Goal: Task Accomplishment & Management: Complete application form

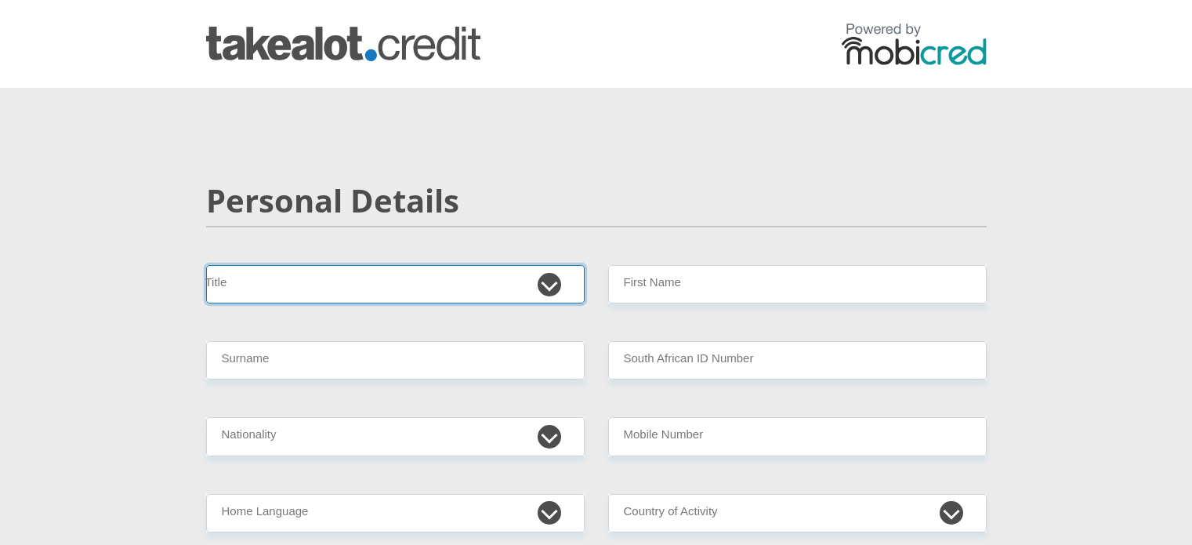
click at [445, 303] on select "Mr Ms Mrs Dr [PERSON_NAME]" at bounding box center [395, 284] width 379 height 38
select select "Ms"
click at [234, 303] on select "Mr Ms Mrs Dr [PERSON_NAME]" at bounding box center [395, 284] width 379 height 38
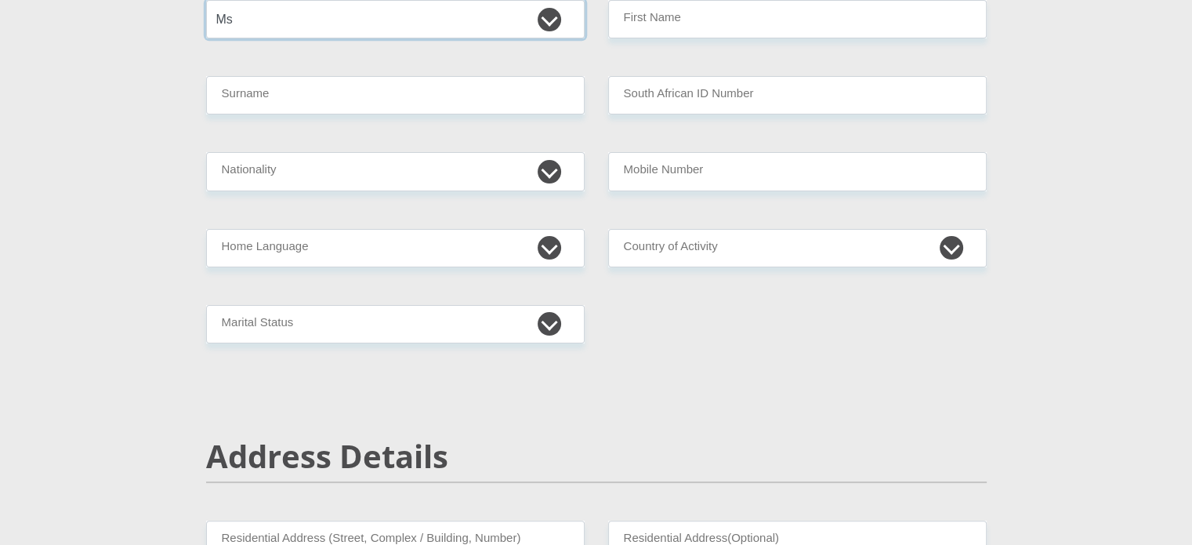
scroll to position [282, 0]
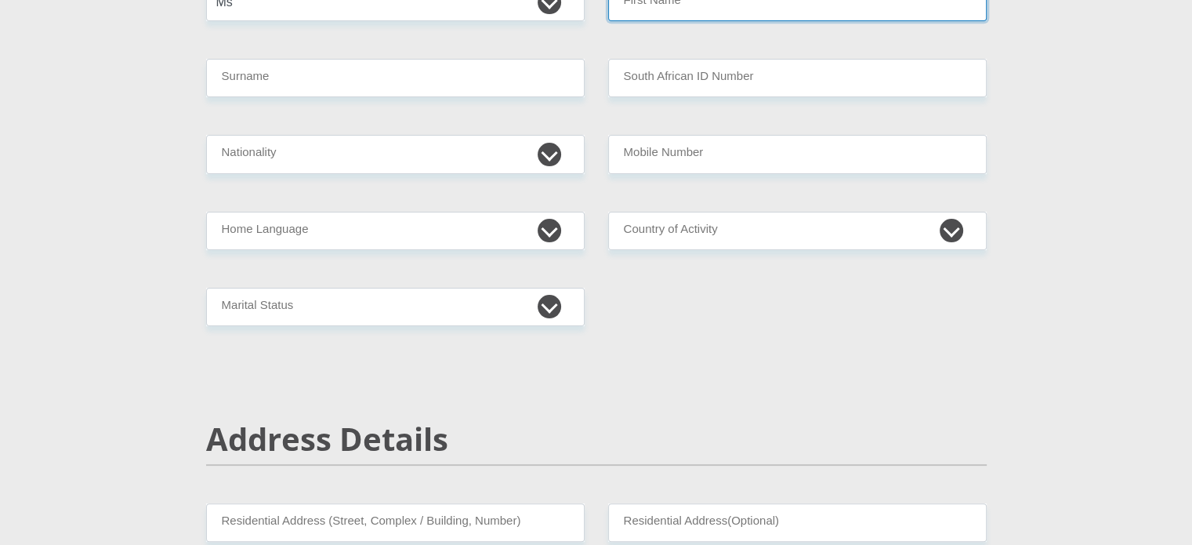
click at [856, 21] on input "First Name" at bounding box center [797, 2] width 379 height 38
type input "p"
type input "Petro"
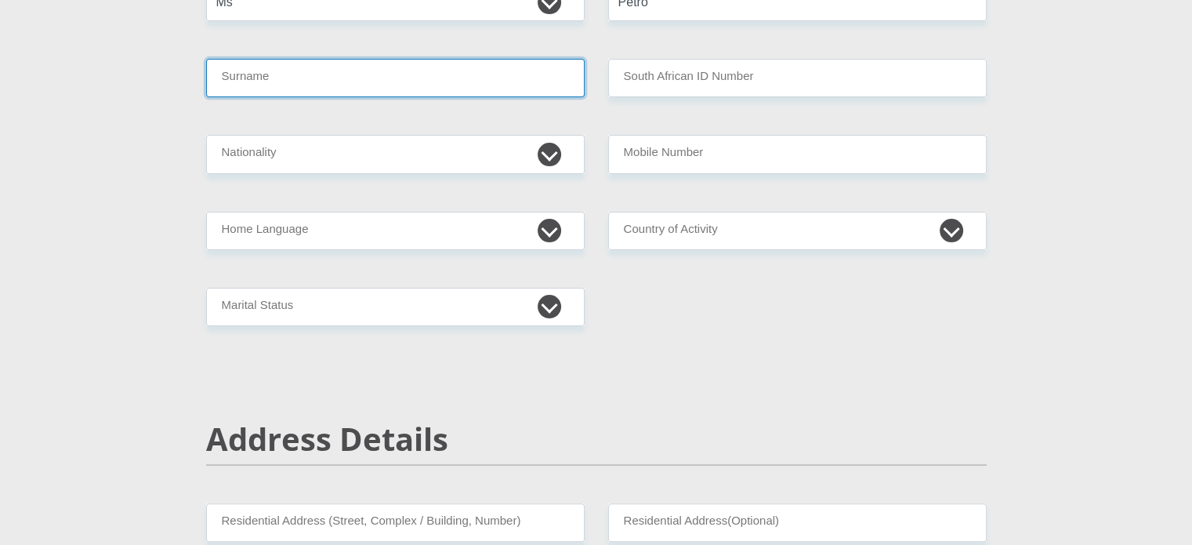
click at [560, 97] on input "Surname" at bounding box center [395, 78] width 379 height 38
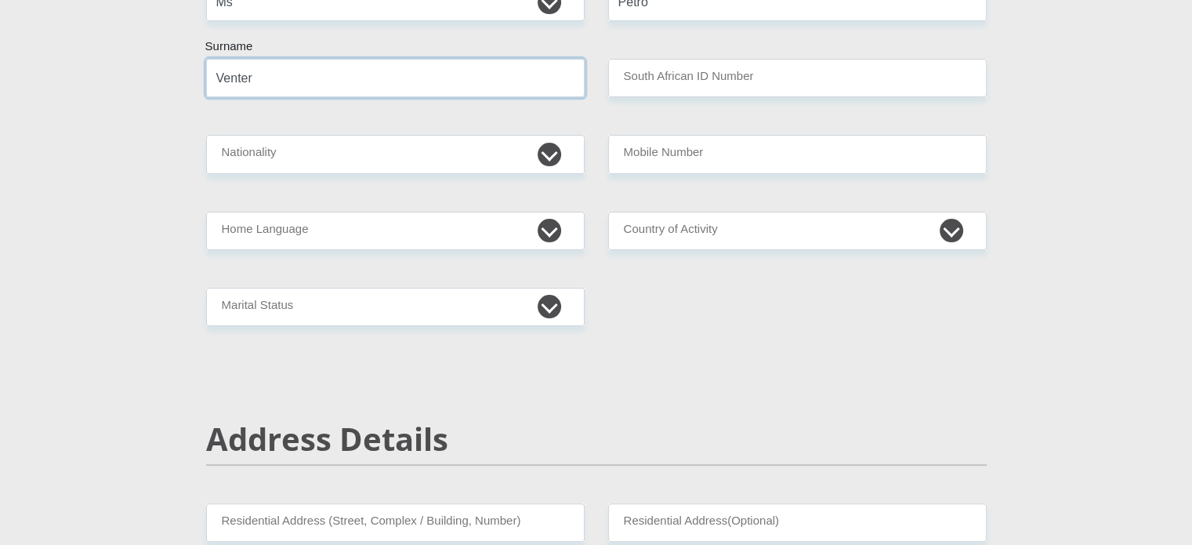
type input "Venter"
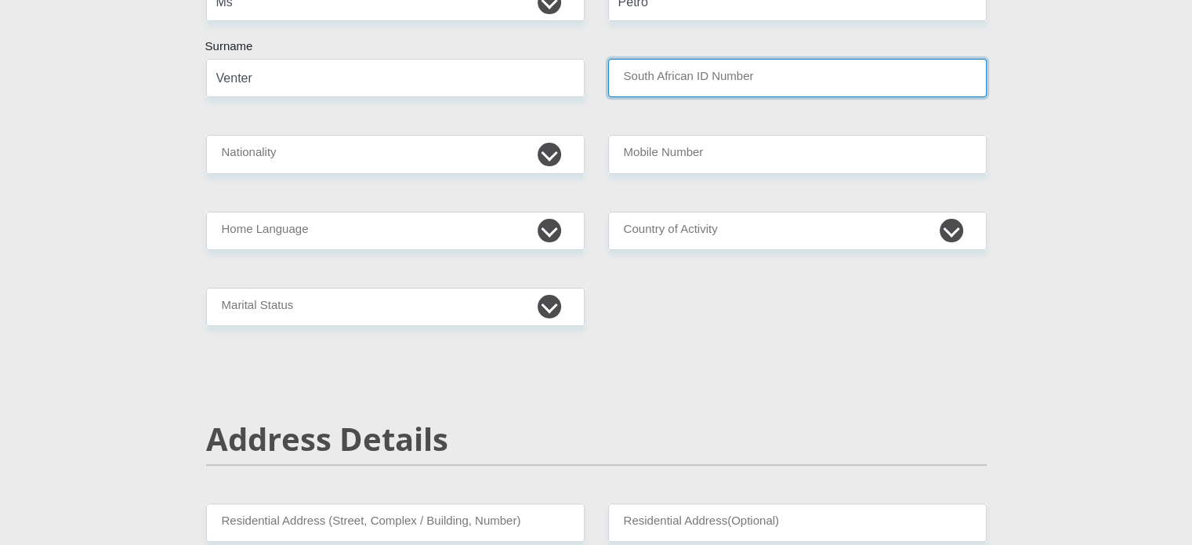
click at [660, 97] on input "South African ID Number" at bounding box center [797, 78] width 379 height 38
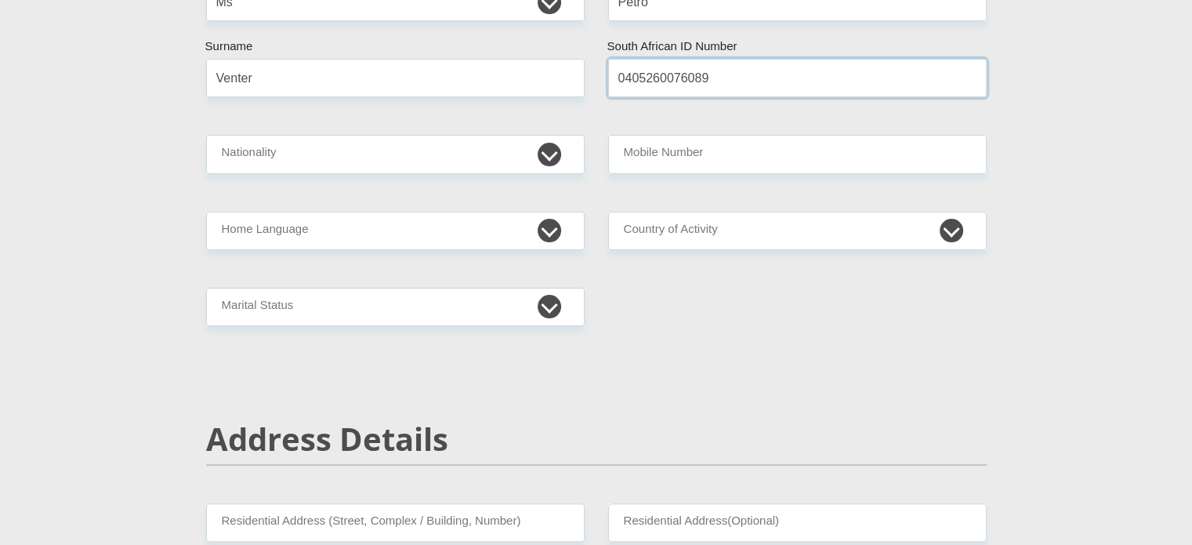
type input "0405260076089"
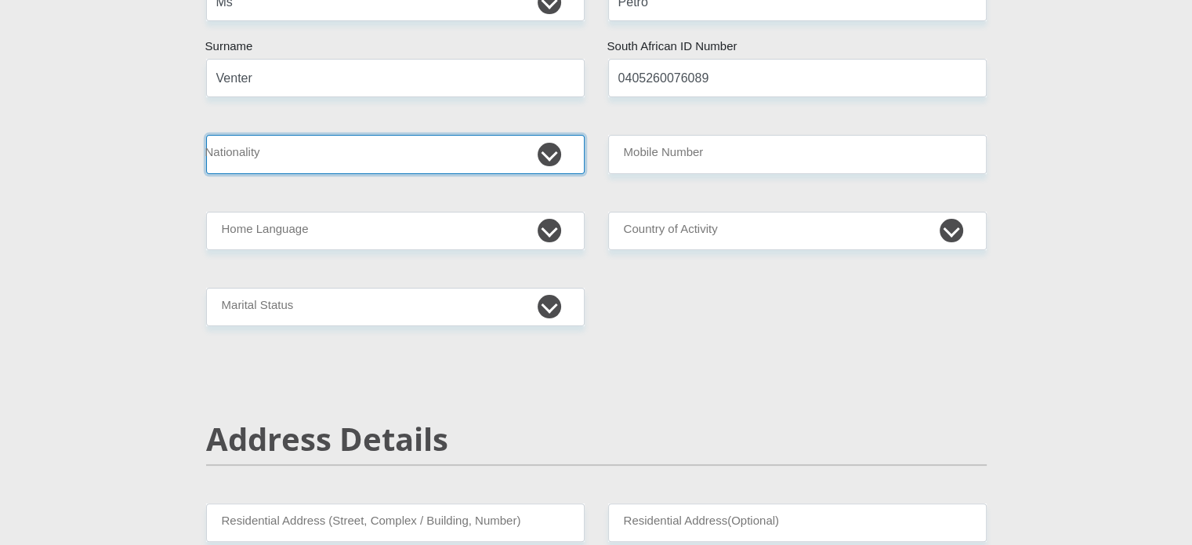
click at [557, 173] on select "[GEOGRAPHIC_DATA] [GEOGRAPHIC_DATA] [GEOGRAPHIC_DATA] [GEOGRAPHIC_DATA] [GEOGRA…" at bounding box center [395, 154] width 379 height 38
select select "ZAF"
click at [234, 173] on select "[GEOGRAPHIC_DATA] [GEOGRAPHIC_DATA] [GEOGRAPHIC_DATA] [GEOGRAPHIC_DATA] [GEOGRA…" at bounding box center [395, 154] width 379 height 38
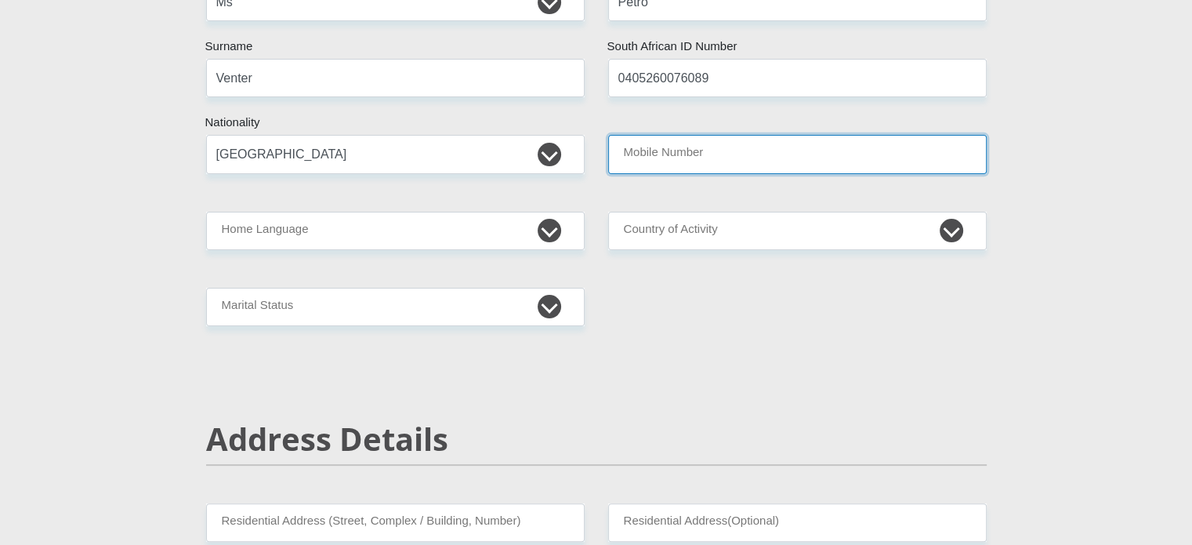
click at [723, 173] on input "Mobile Number" at bounding box center [797, 154] width 379 height 38
type input "0788868825"
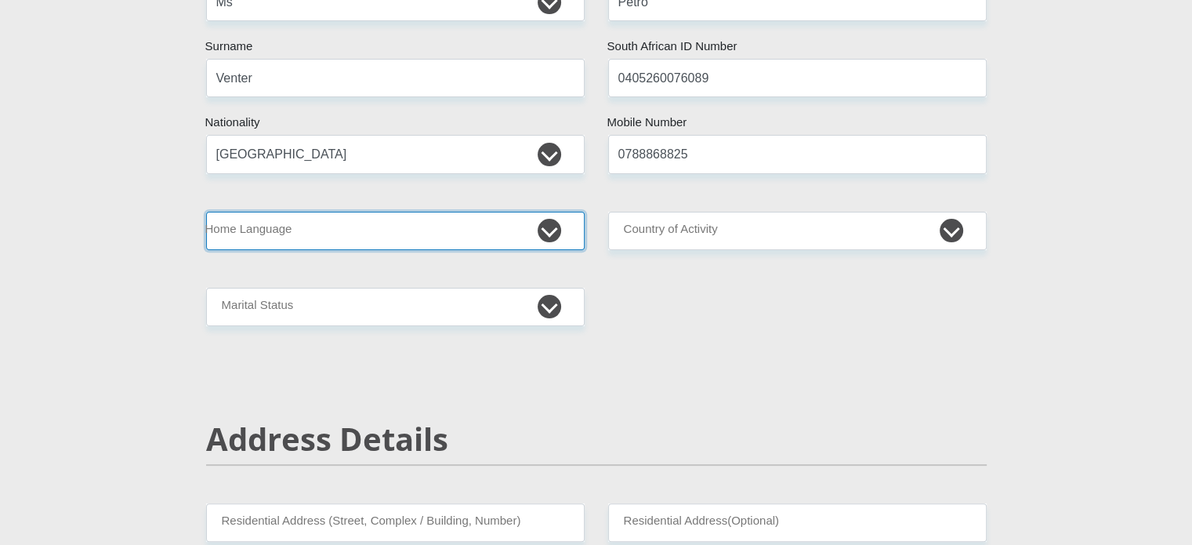
click at [544, 250] on select "Afrikaans English Sepedi South Ndebele Southern Sotho Swati Tsonga Tswana Venda…" at bounding box center [395, 231] width 379 height 38
select select "afr"
click at [234, 250] on select "Afrikaans English Sepedi South Ndebele Southern Sotho Swati Tsonga Tswana Venda…" at bounding box center [395, 231] width 379 height 38
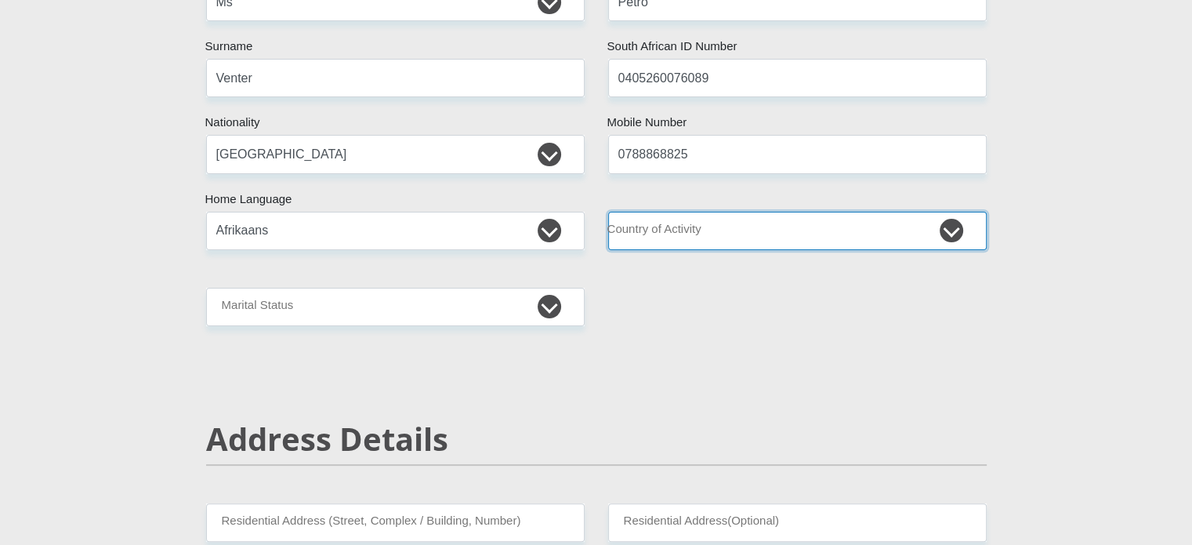
click at [927, 250] on select "[GEOGRAPHIC_DATA] [GEOGRAPHIC_DATA] [GEOGRAPHIC_DATA] [GEOGRAPHIC_DATA] [GEOGRA…" at bounding box center [797, 231] width 379 height 38
select select "ZAF"
click at [608, 250] on select "[GEOGRAPHIC_DATA] [GEOGRAPHIC_DATA] [GEOGRAPHIC_DATA] [GEOGRAPHIC_DATA] [GEOGRA…" at bounding box center [797, 231] width 379 height 38
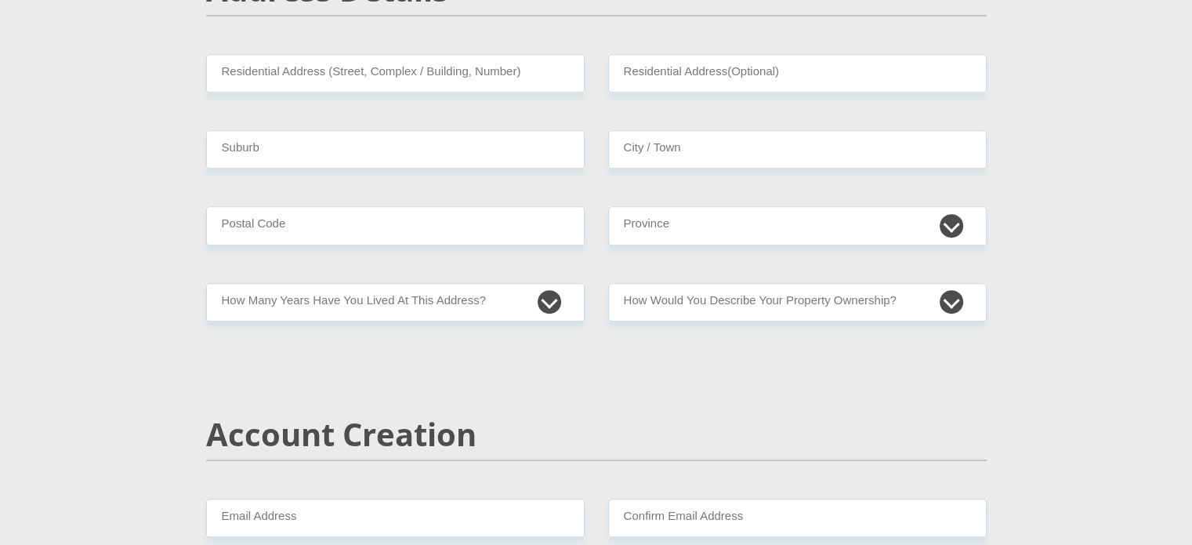
scroll to position [767, 0]
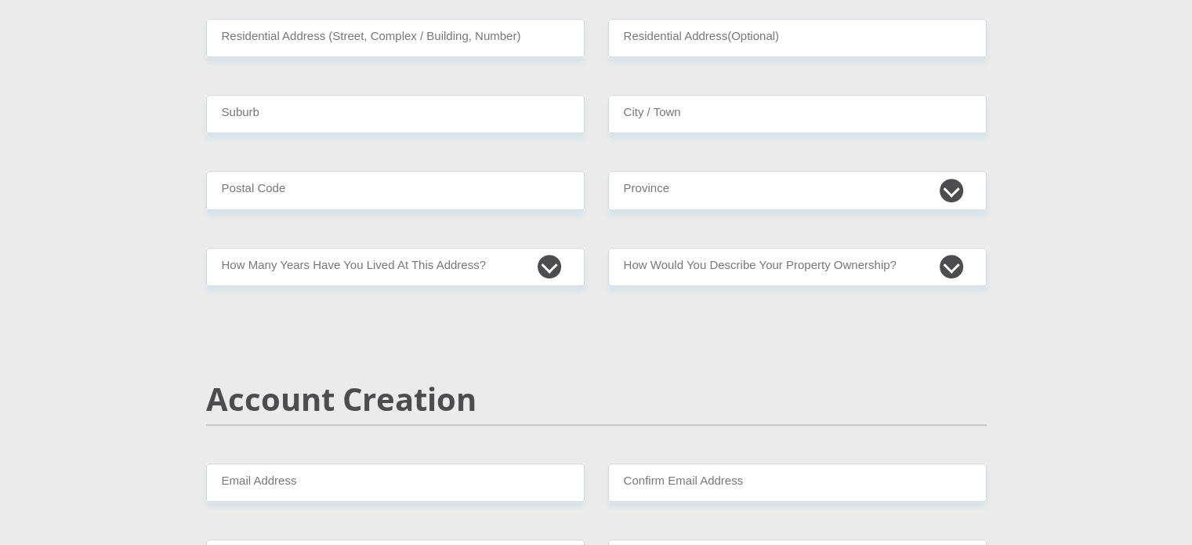
select select "2"
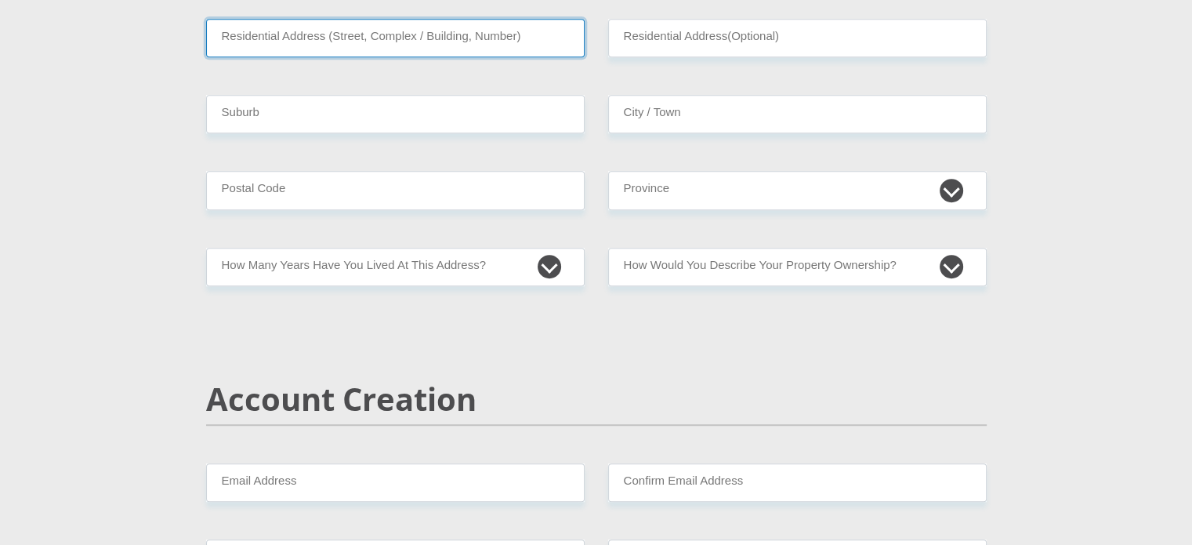
click at [414, 57] on input "Residential Address (Street, Complex / Building, Number)" at bounding box center [395, 38] width 379 height 38
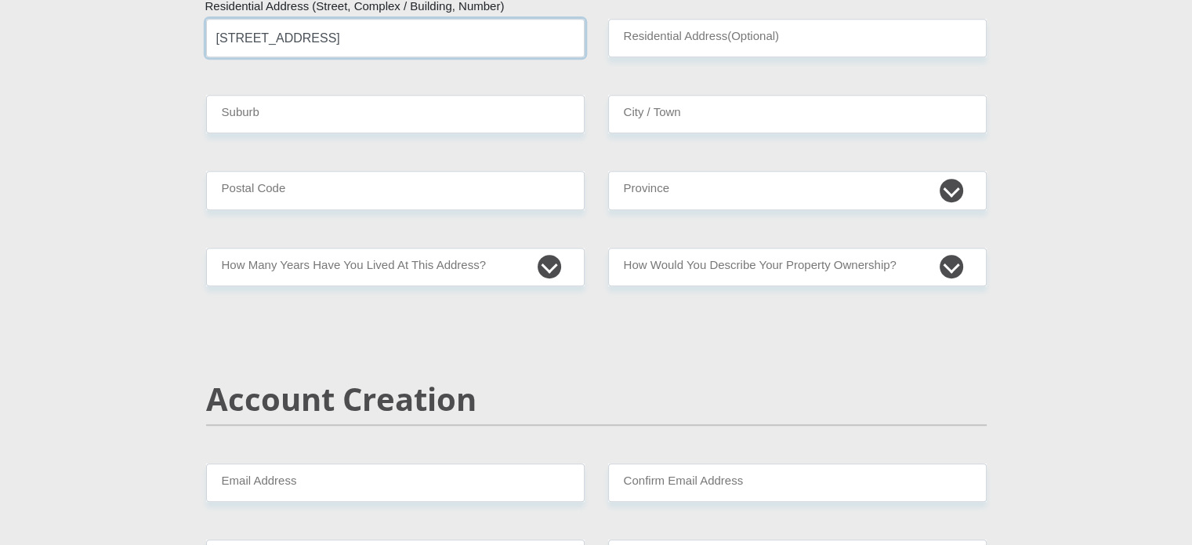
type input "[STREET_ADDRESS]"
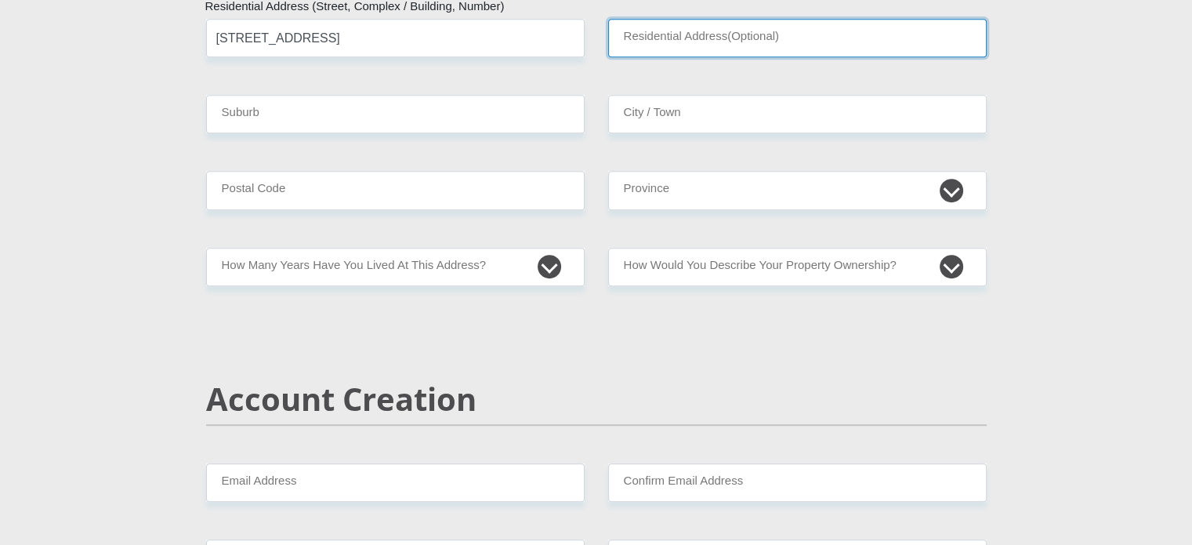
click at [635, 57] on input "Residential Address(Optional)" at bounding box center [797, 38] width 379 height 38
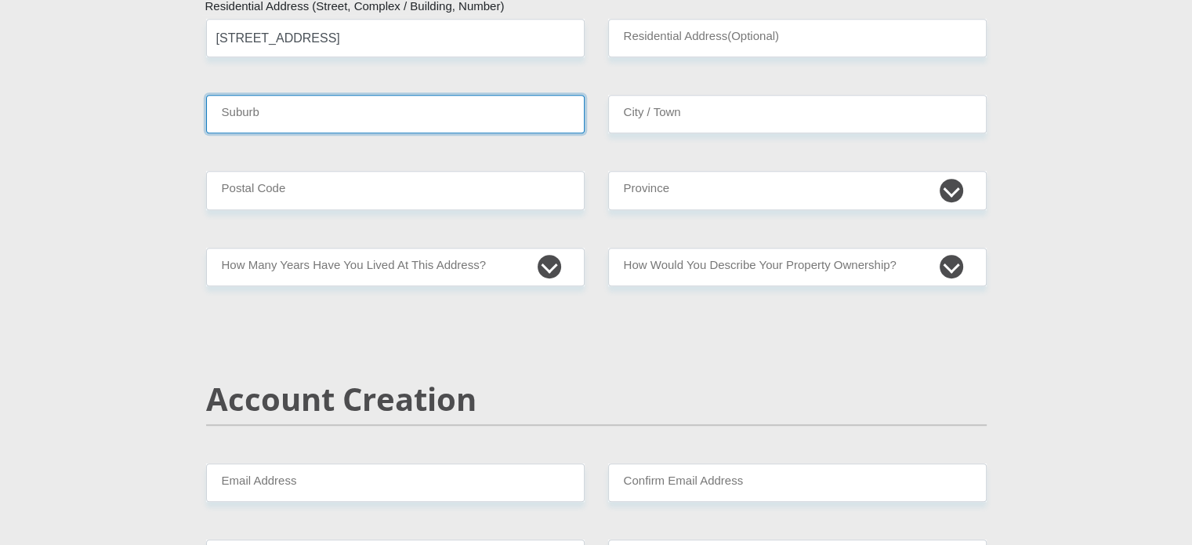
click at [425, 133] on input "Suburb" at bounding box center [395, 114] width 379 height 38
type input "Brits"
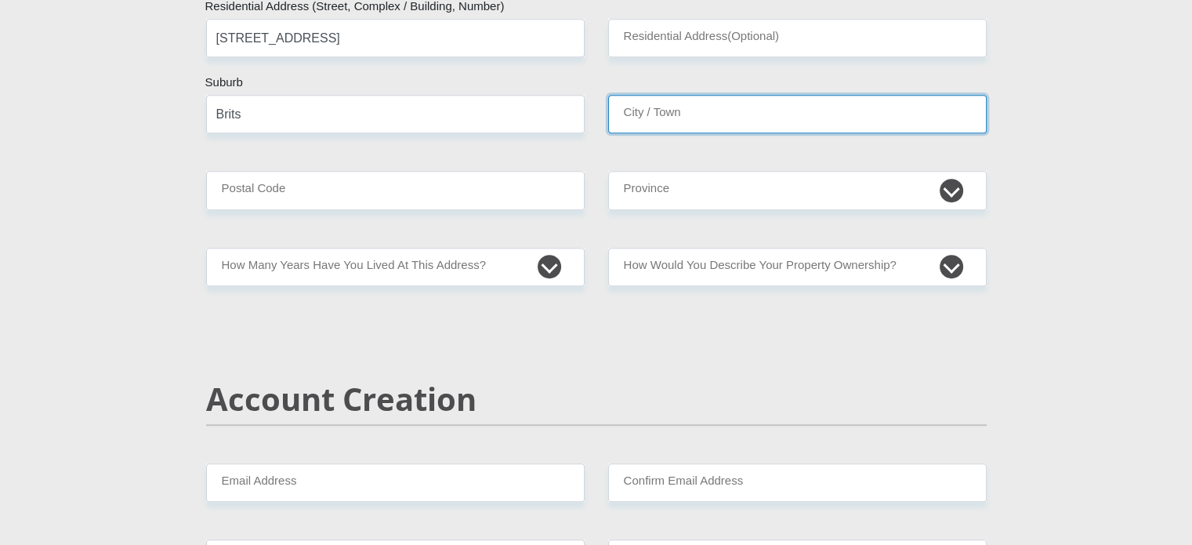
click at [652, 133] on input "City / Town" at bounding box center [797, 114] width 379 height 38
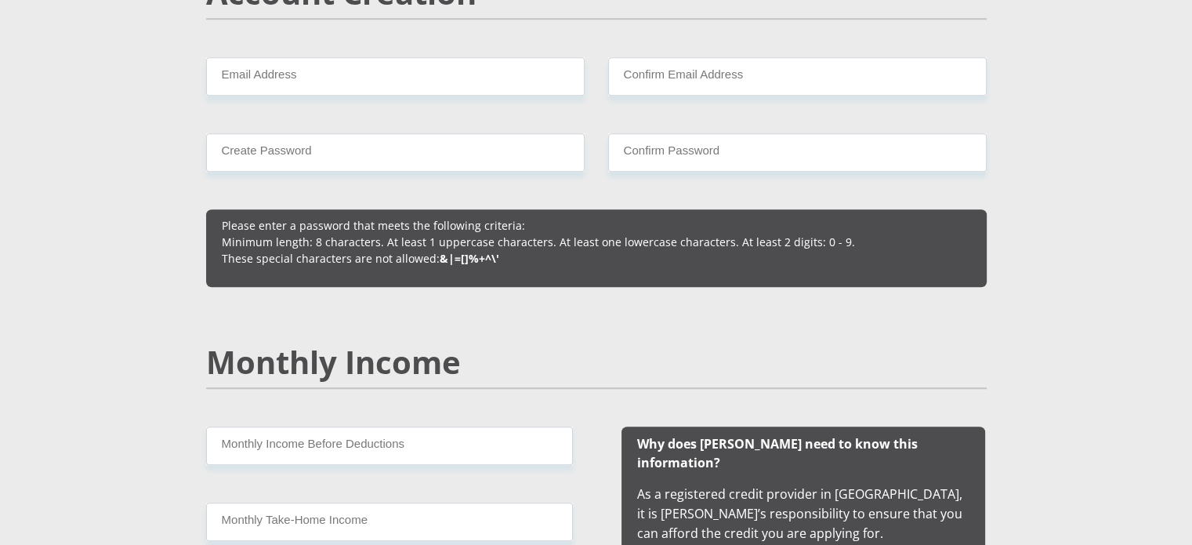
scroll to position [1207, 0]
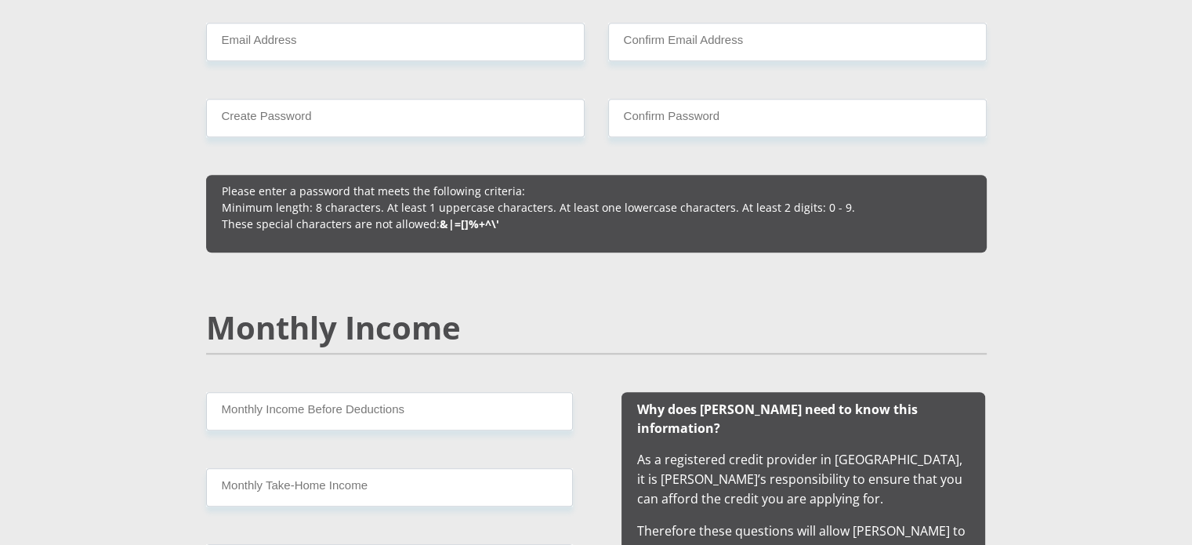
type input "Brits"
type input "0250"
select select "[GEOGRAPHIC_DATA]"
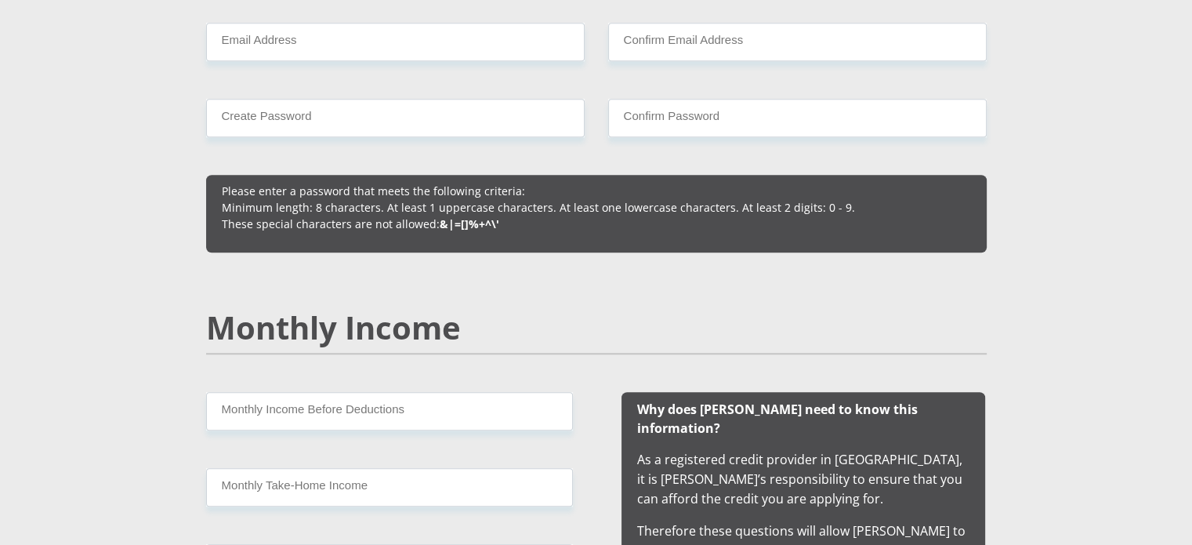
select select "0"
select select "Rented"
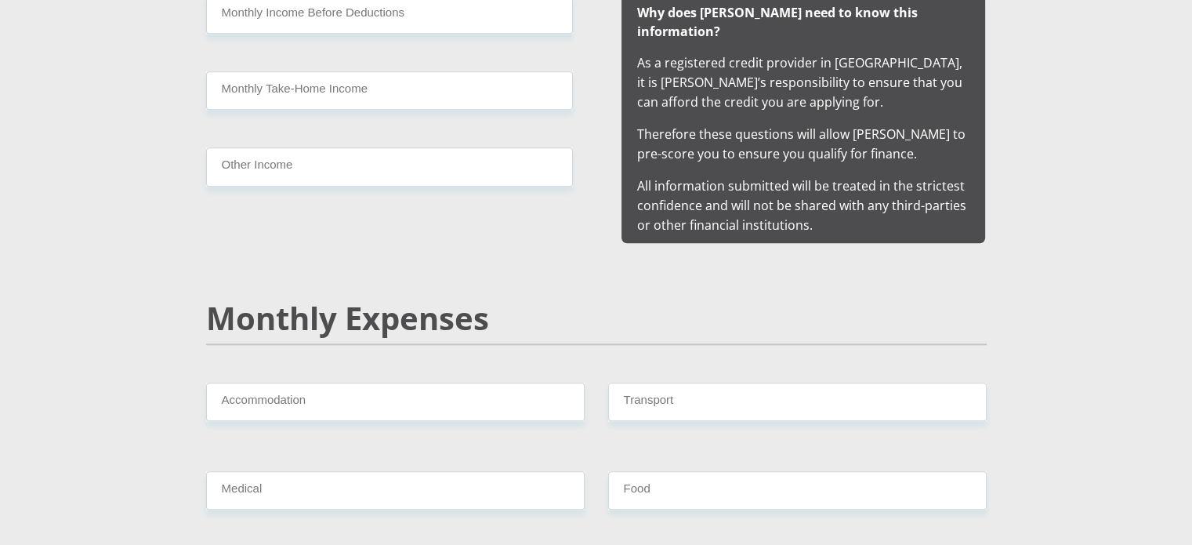
scroll to position [1533, 0]
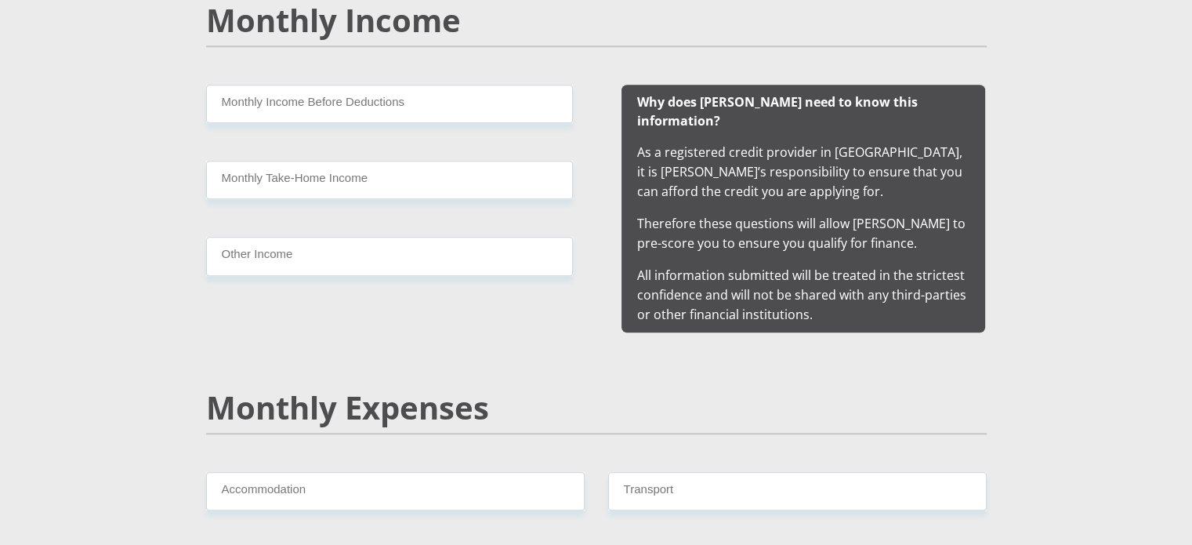
type input "P"
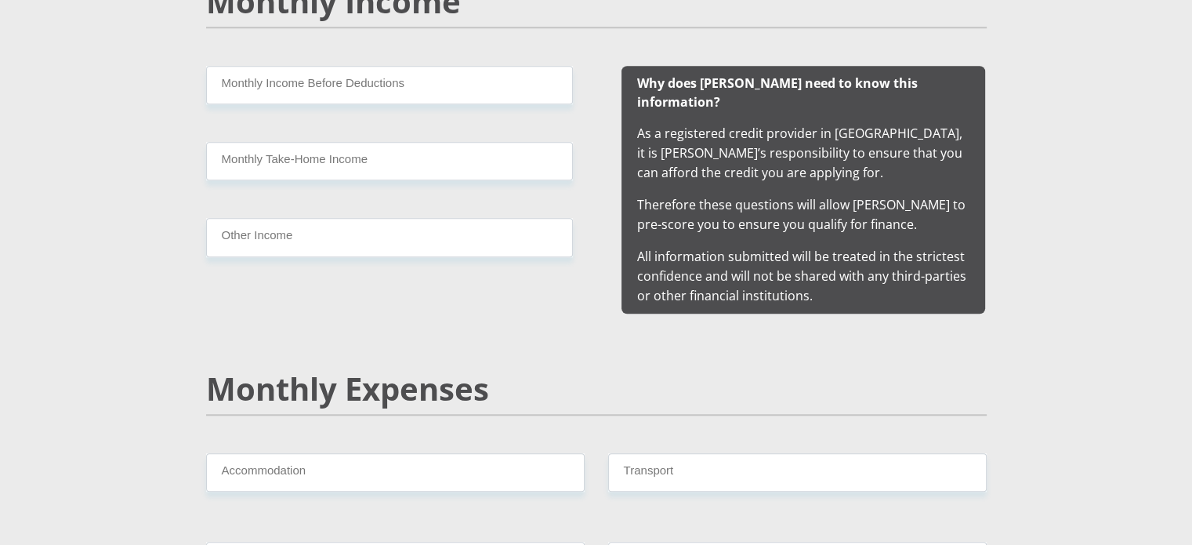
type input "[EMAIL_ADDRESS][DOMAIN_NAME]"
type input "Petroventer#01"
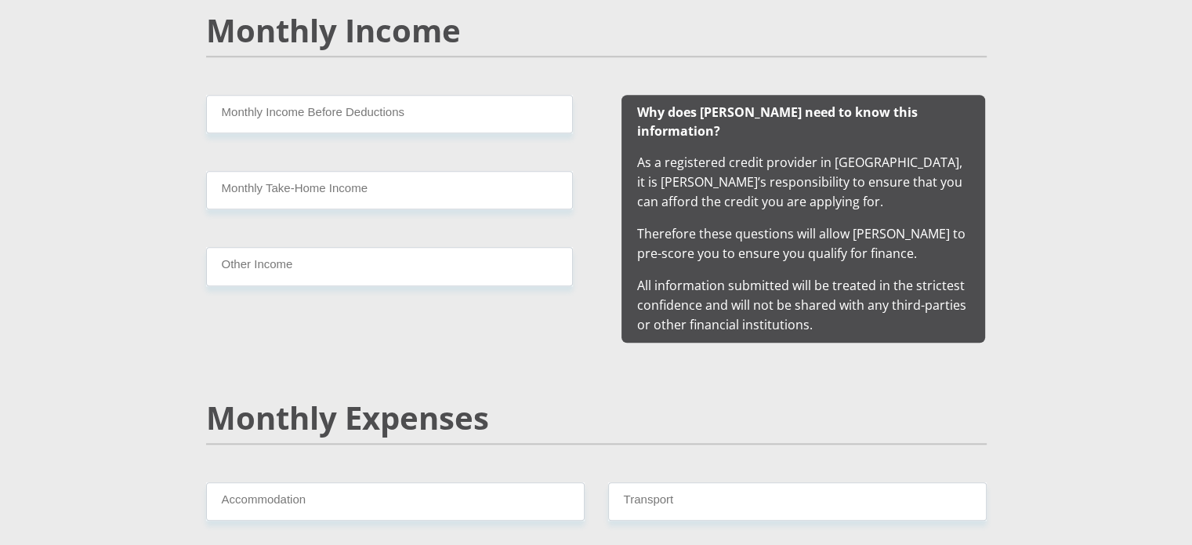
type input "Petroventer01"
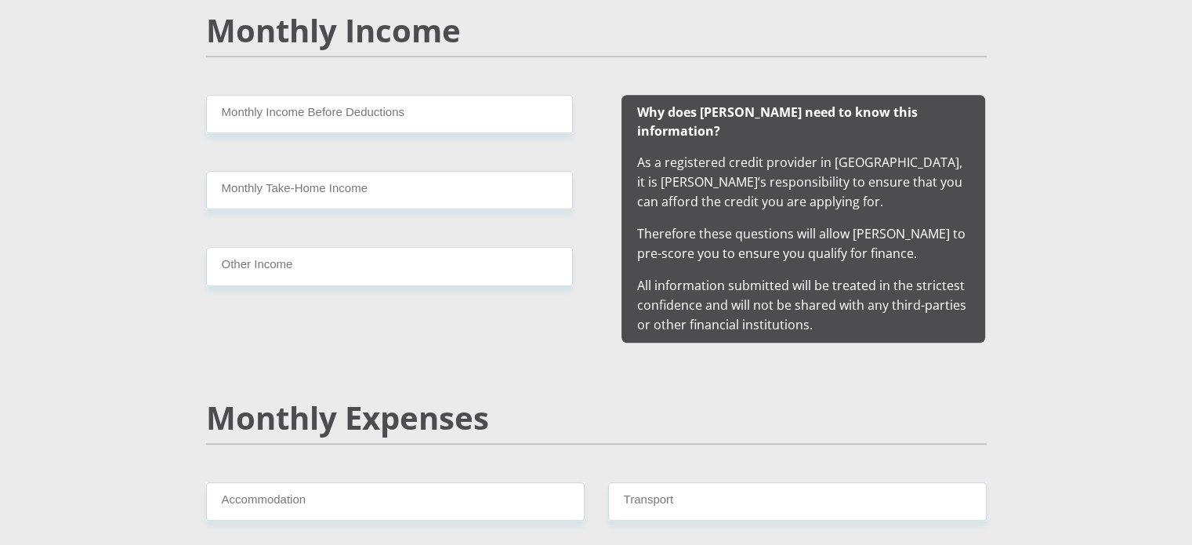
type input "Petroventer01"
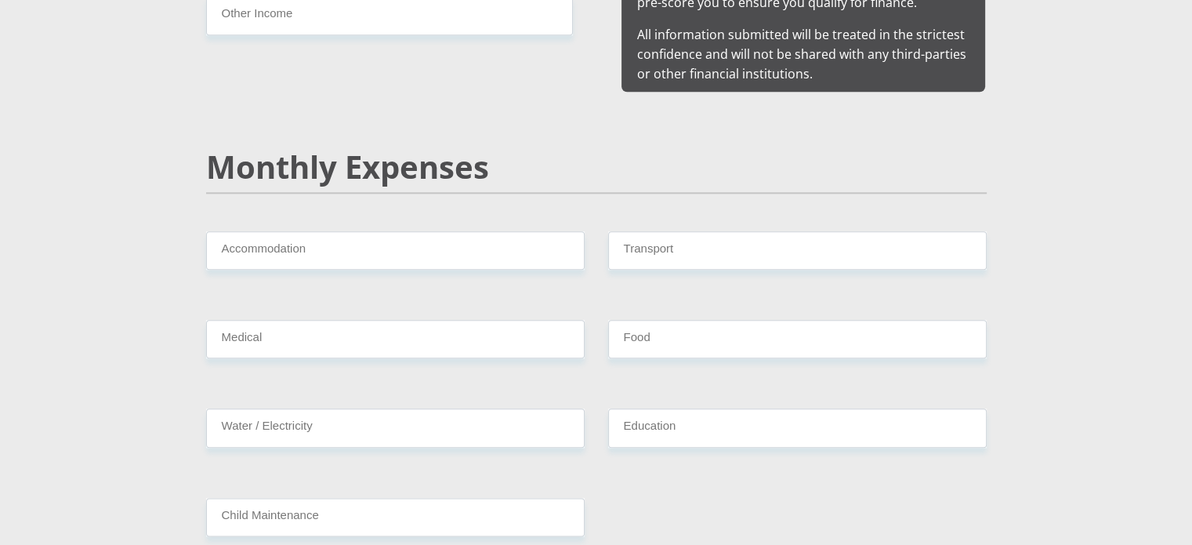
scroll to position [1746, 0]
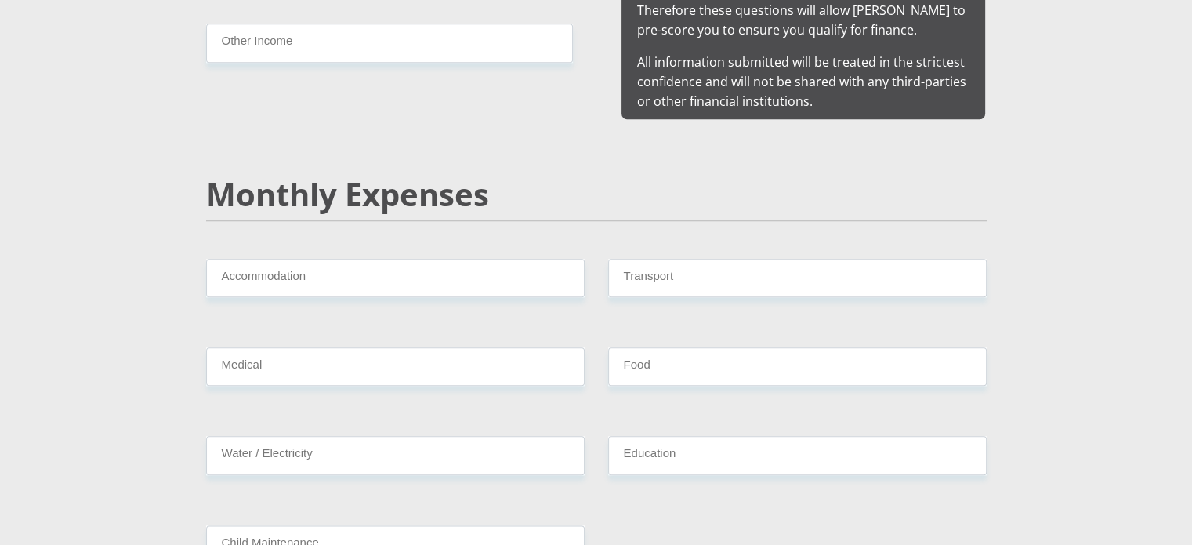
type input "P"
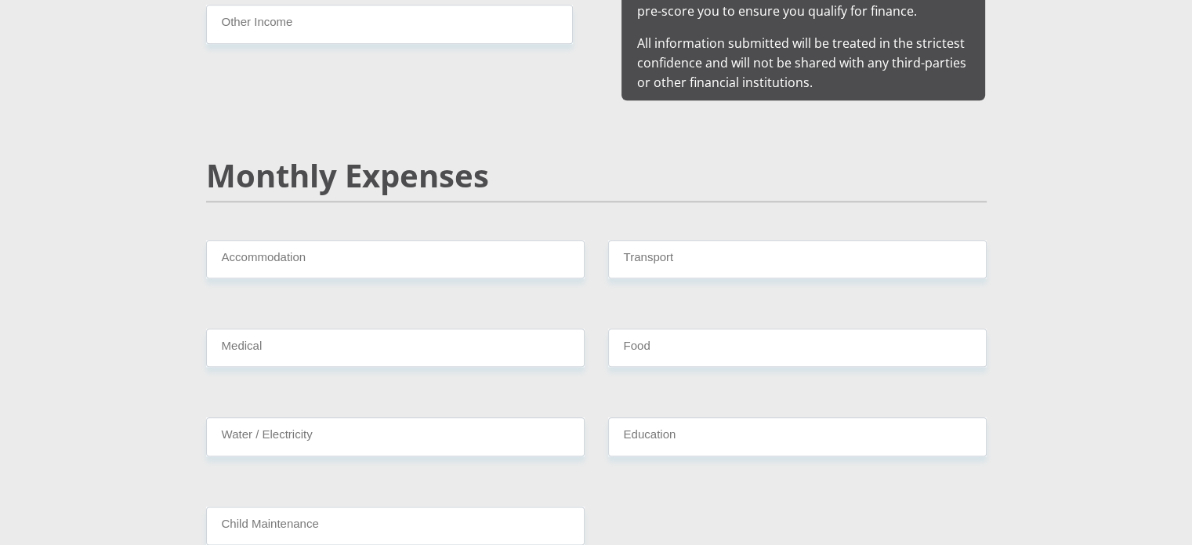
drag, startPoint x: 473, startPoint y: 129, endPoint x: 192, endPoint y: 151, distance: 281.5
type input "PetroVent26"
drag, startPoint x: 784, startPoint y: 144, endPoint x: 598, endPoint y: 156, distance: 186.1
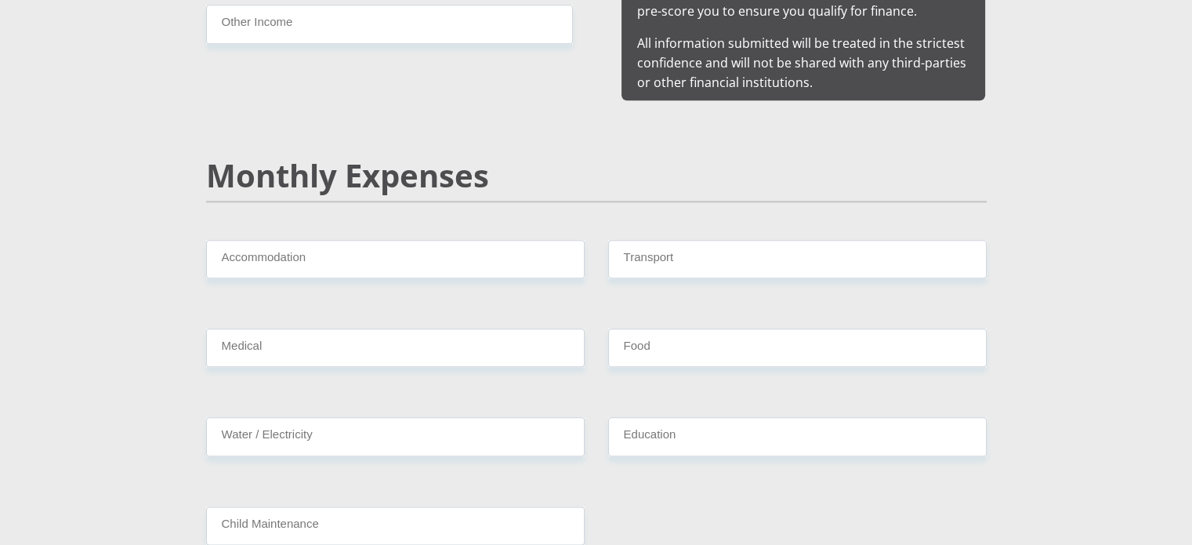
paste input "Vent26"
type input "PetroVent26"
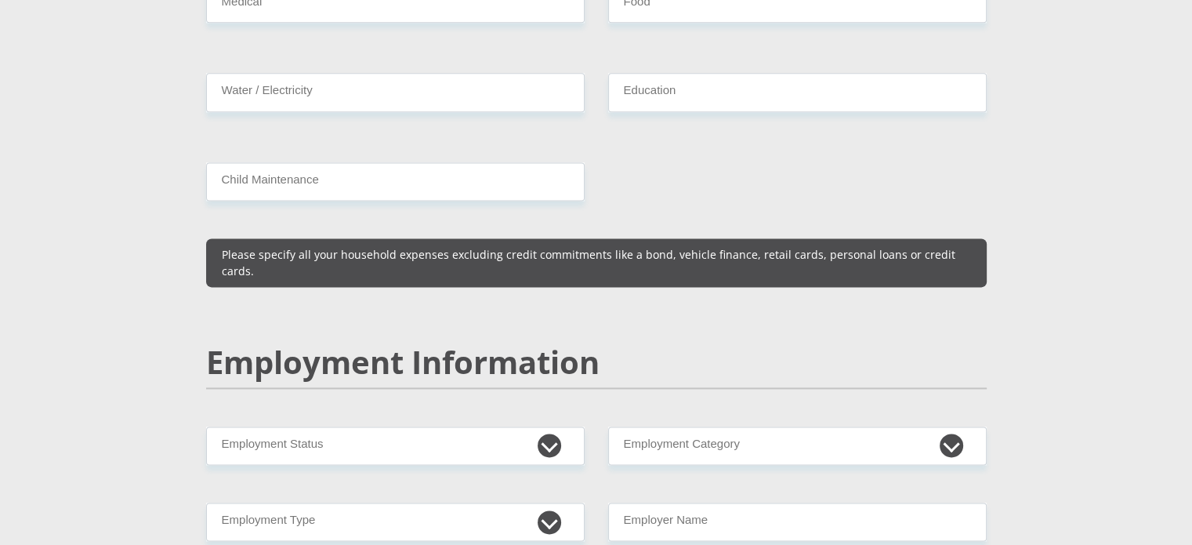
scroll to position [2126, 0]
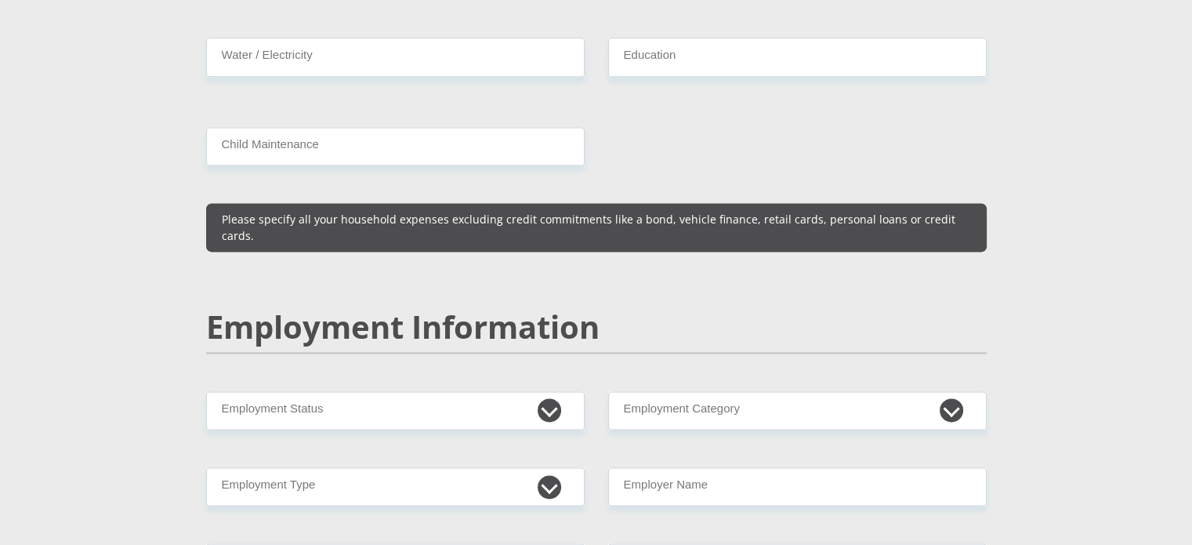
type input "12000"
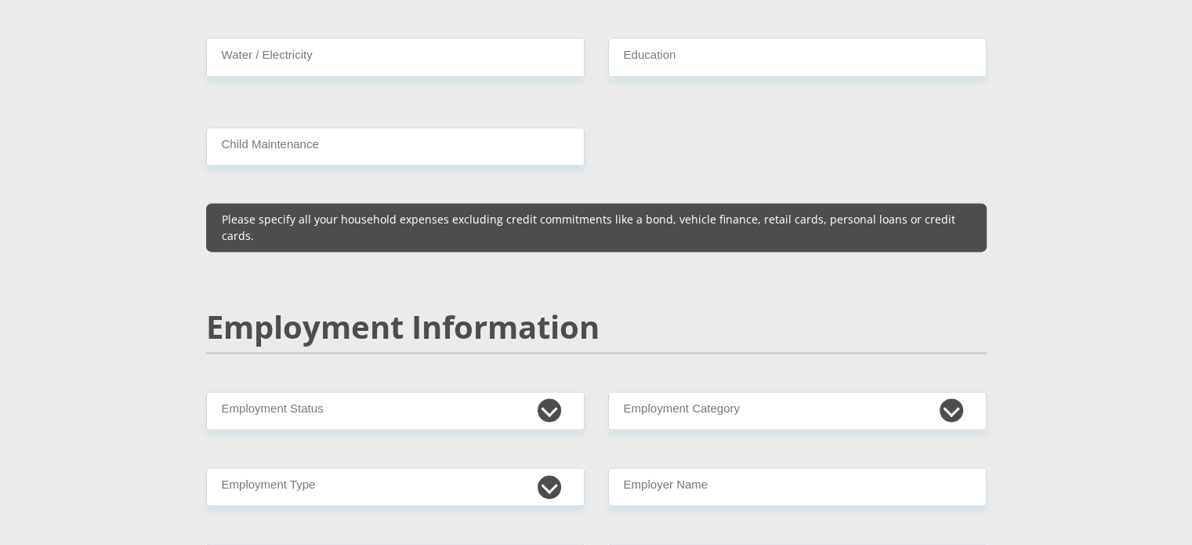
type input "11000"
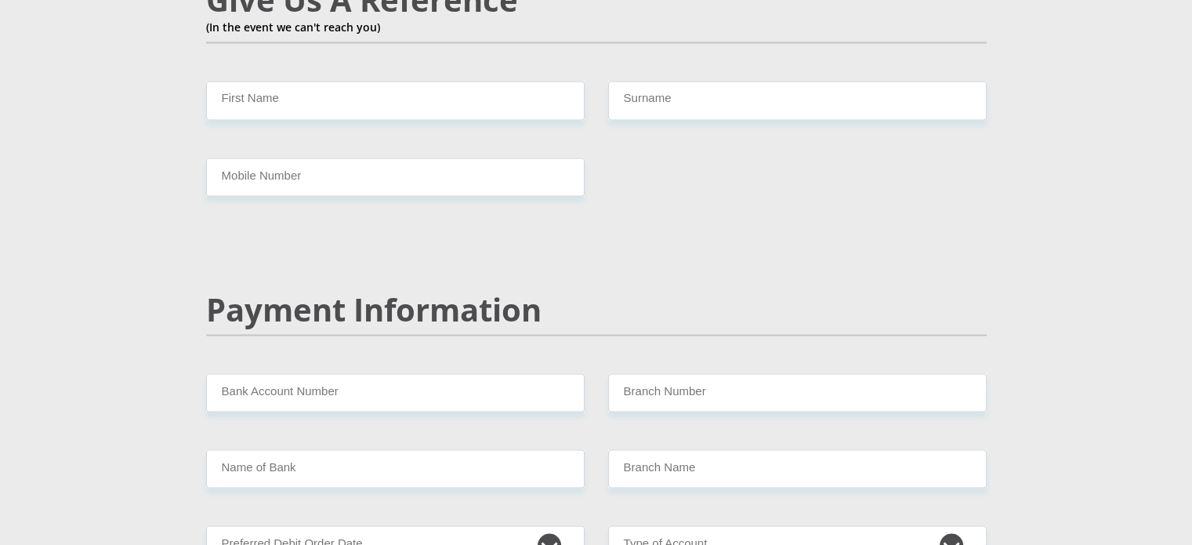
scroll to position [2856, 0]
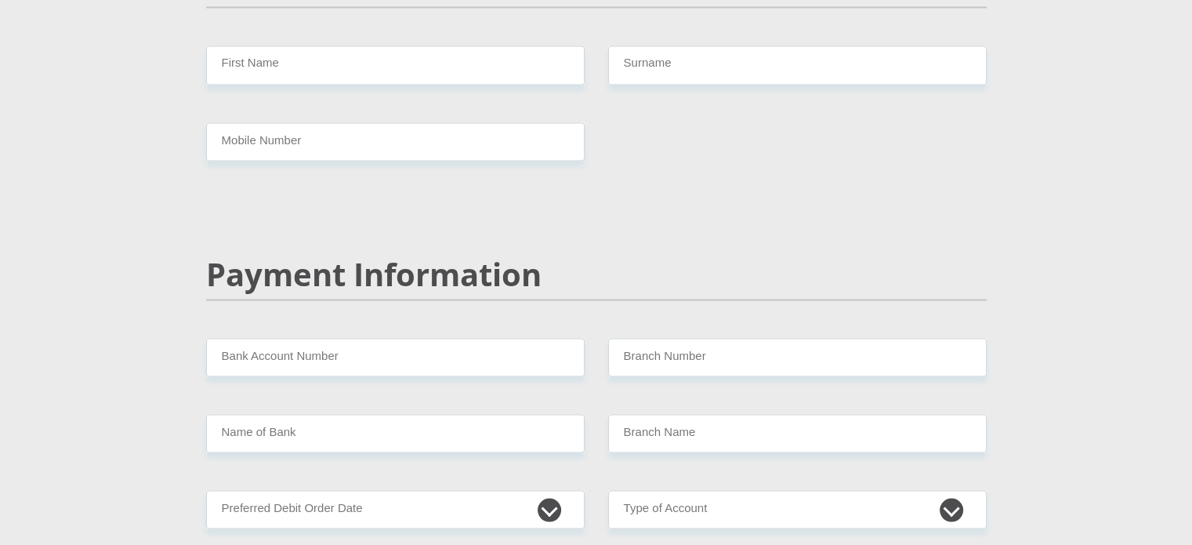
type input "0"
type input "2750"
type input "0"
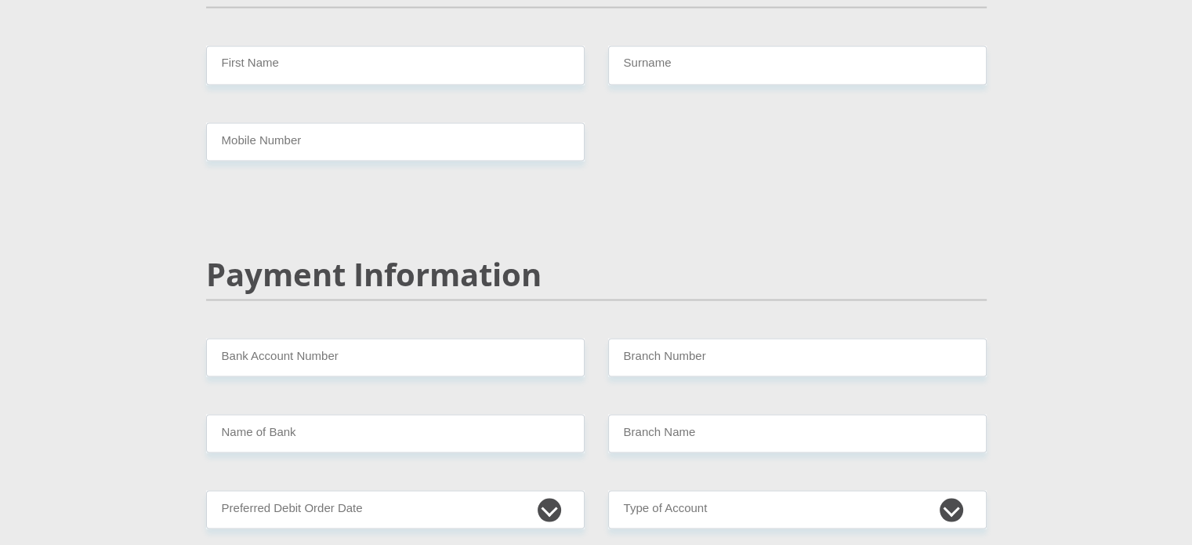
type input "0"
type input "1500"
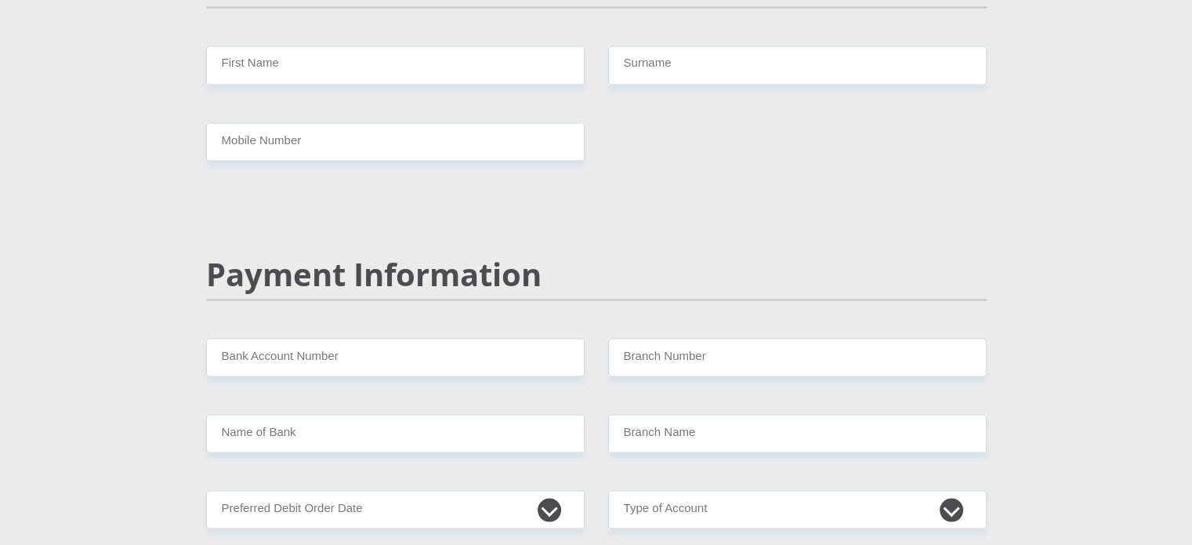
type input "4"
type input "500"
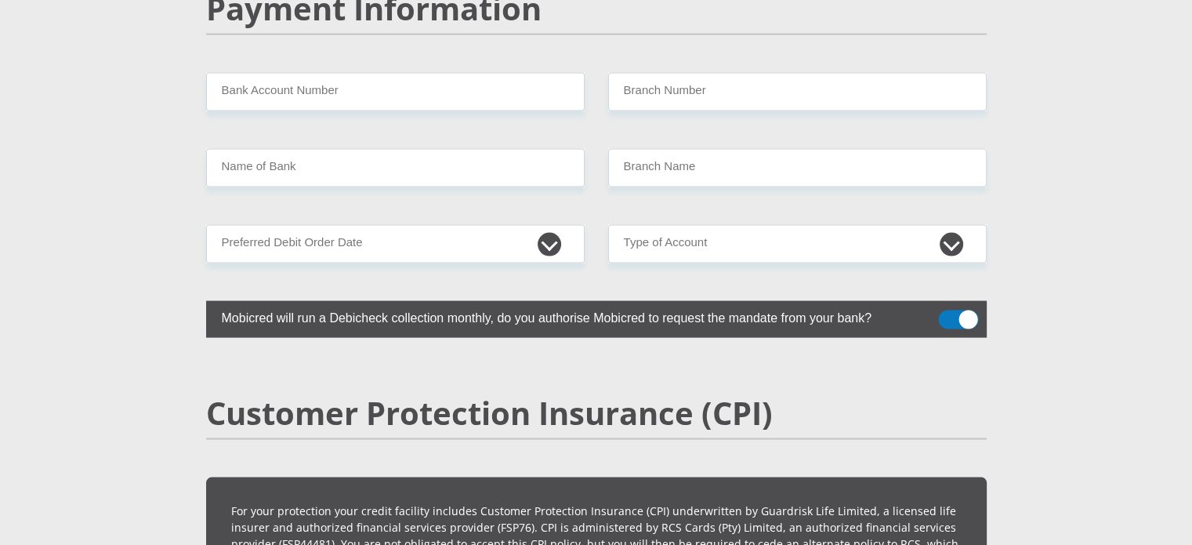
scroll to position [3129, 0]
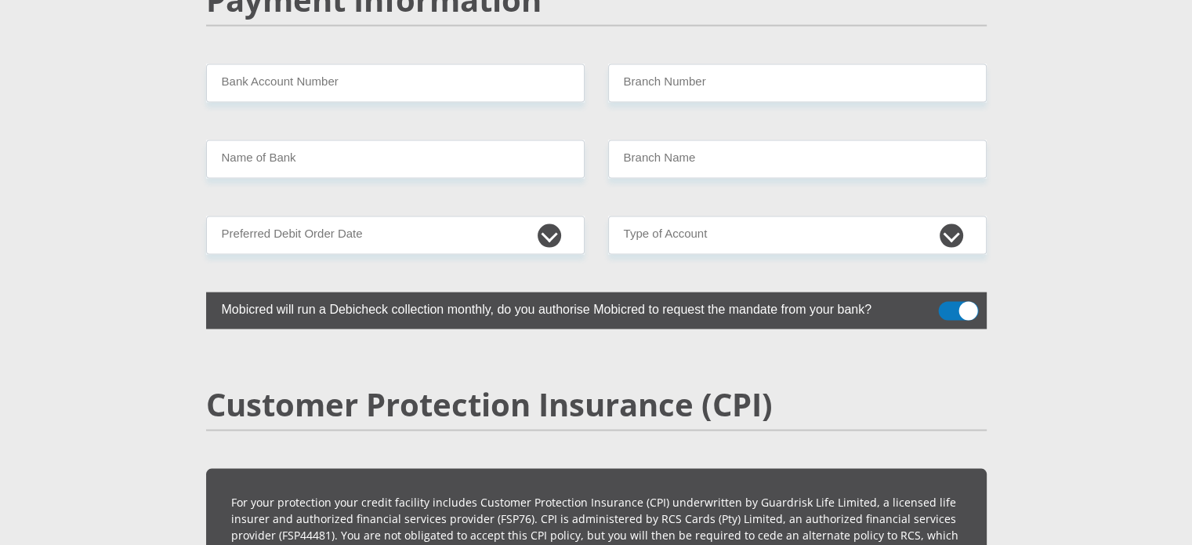
type input "0"
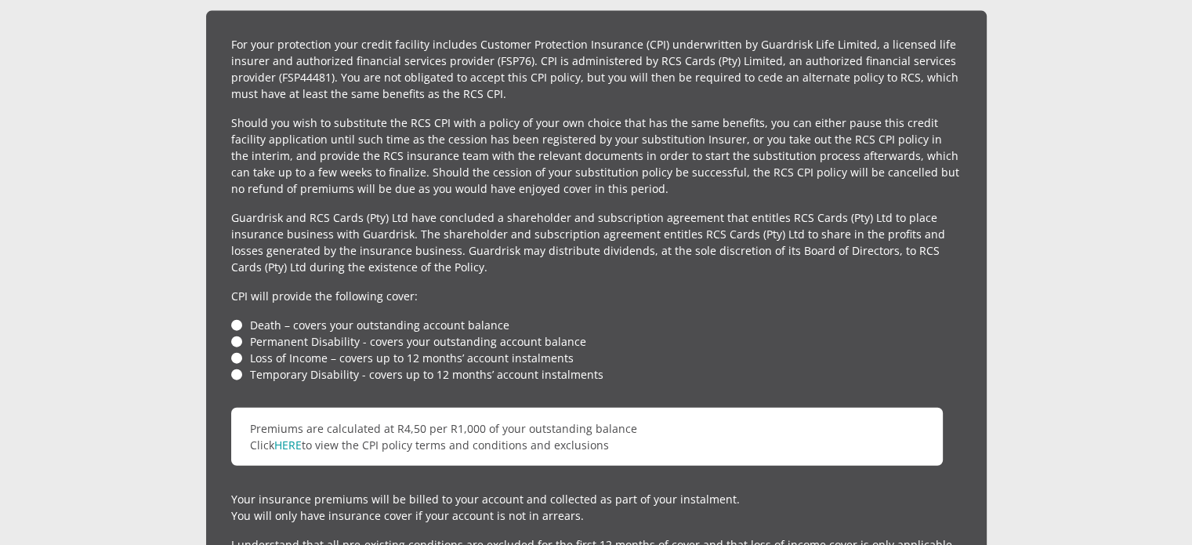
scroll to position [3710, 0]
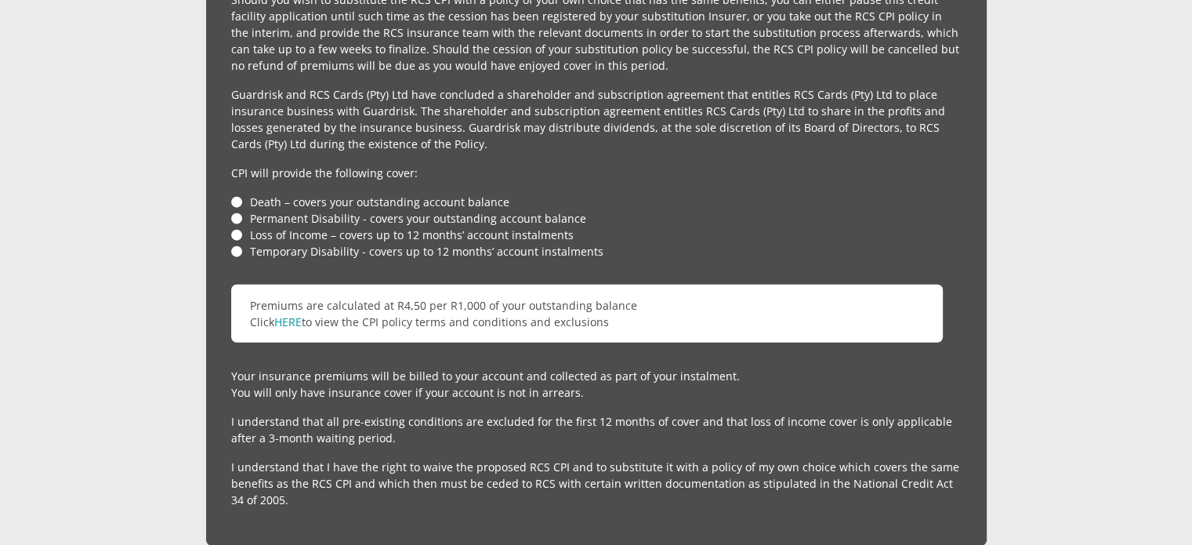
type input "0"
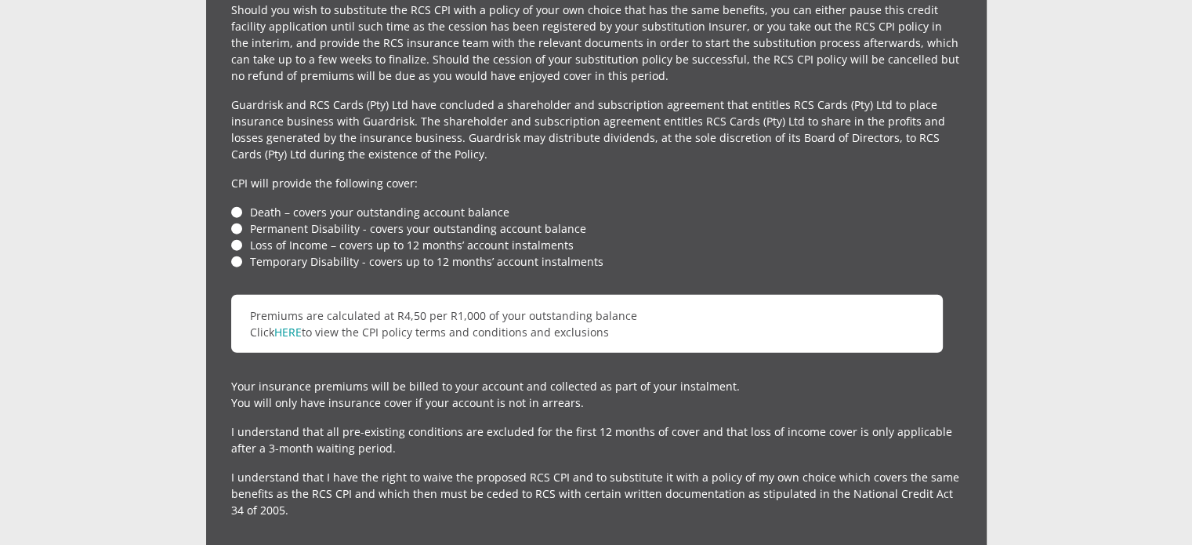
select select "1"
select select "76"
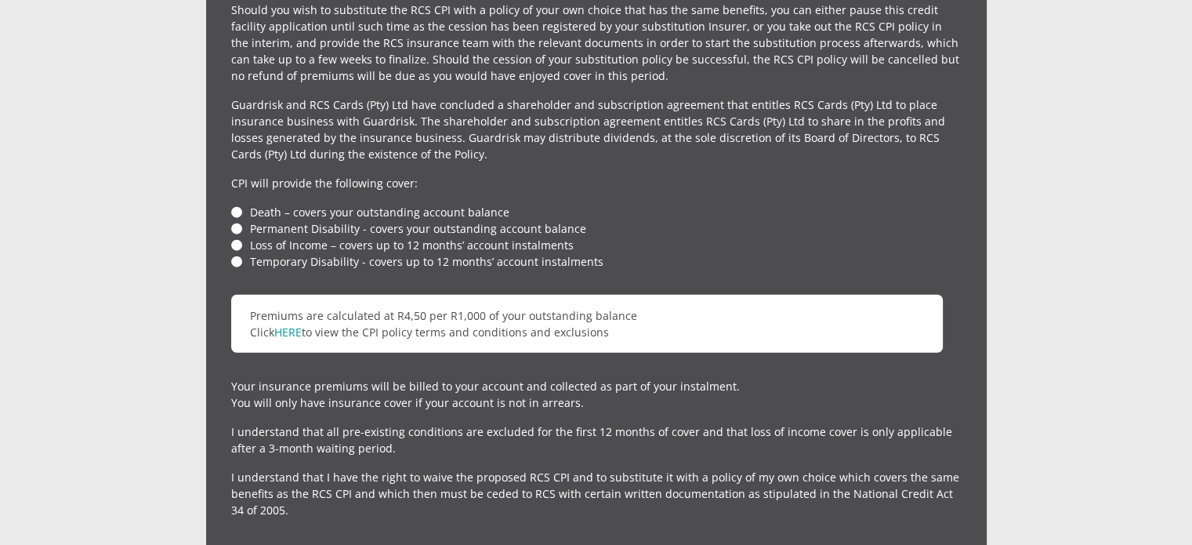
select select "Office Staff/Clerk"
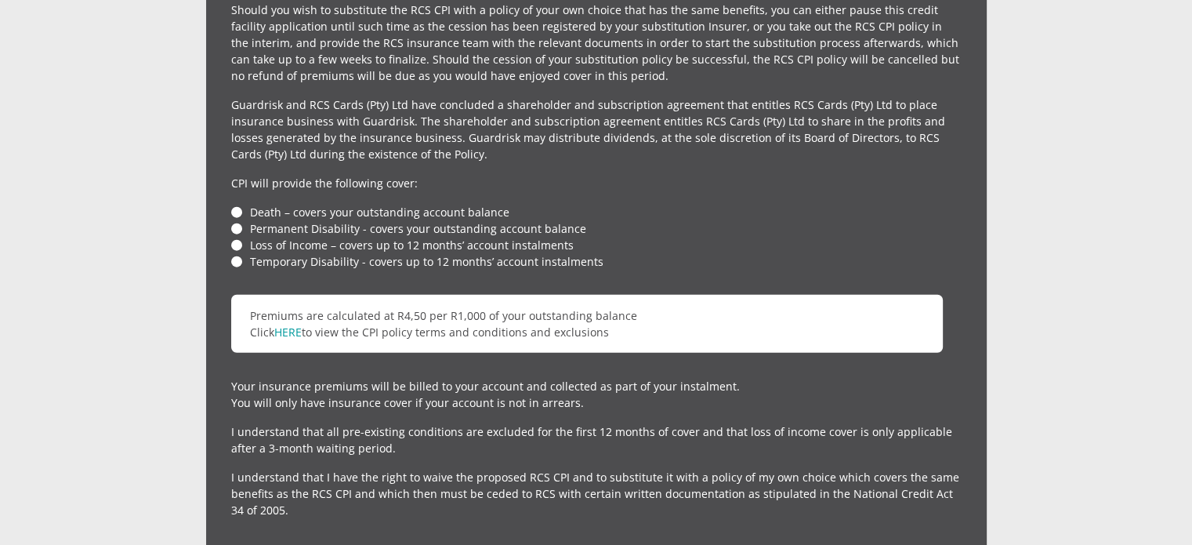
type input "ElImperio"
type input "0122590848"
select select "6"
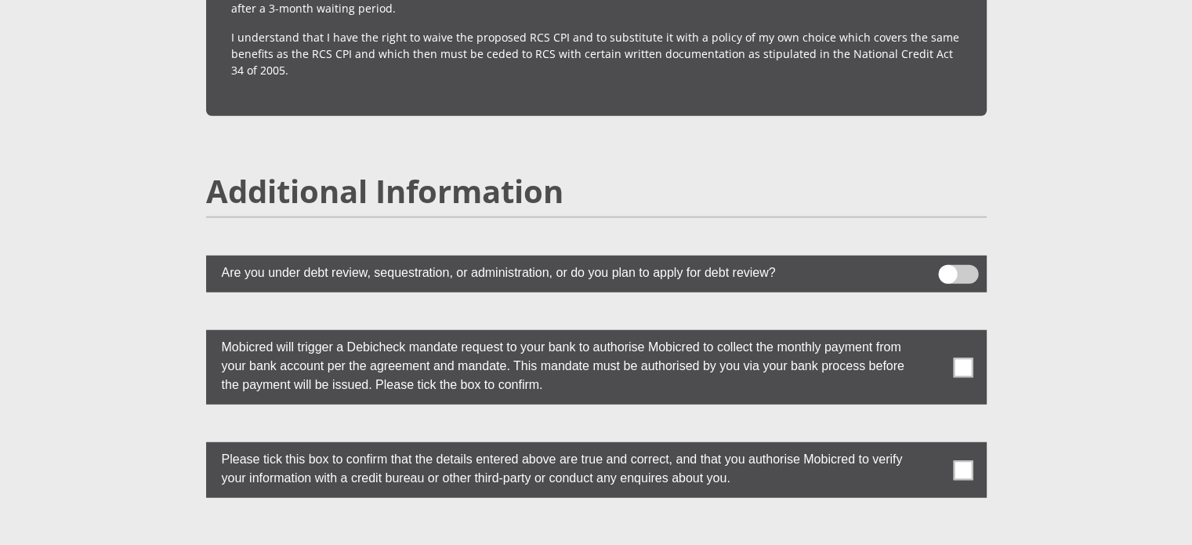
scroll to position [4070, 0]
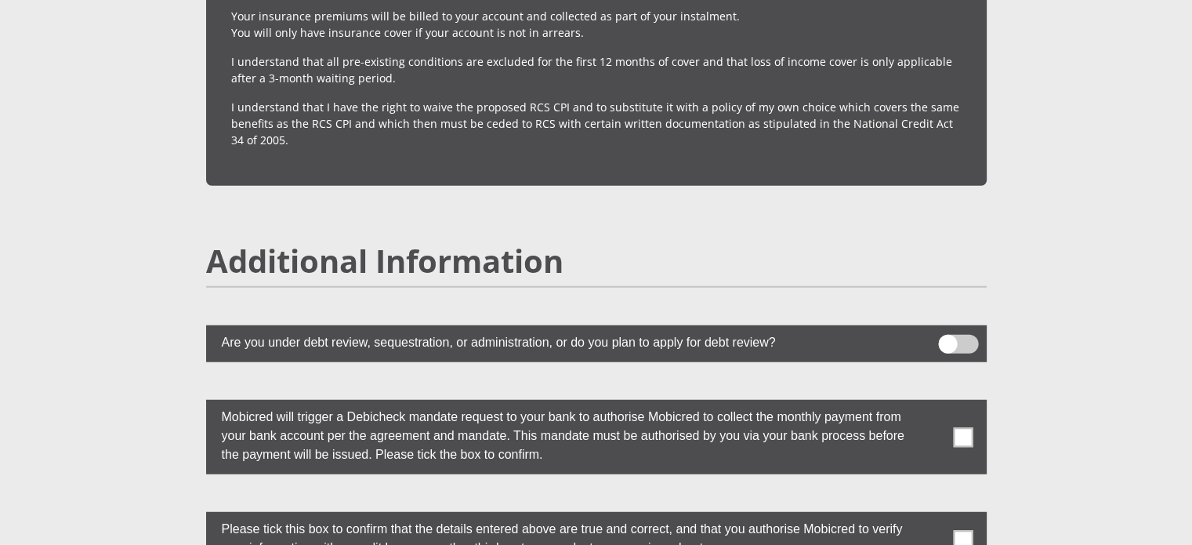
type input "Corrie"
type input "Coetzer"
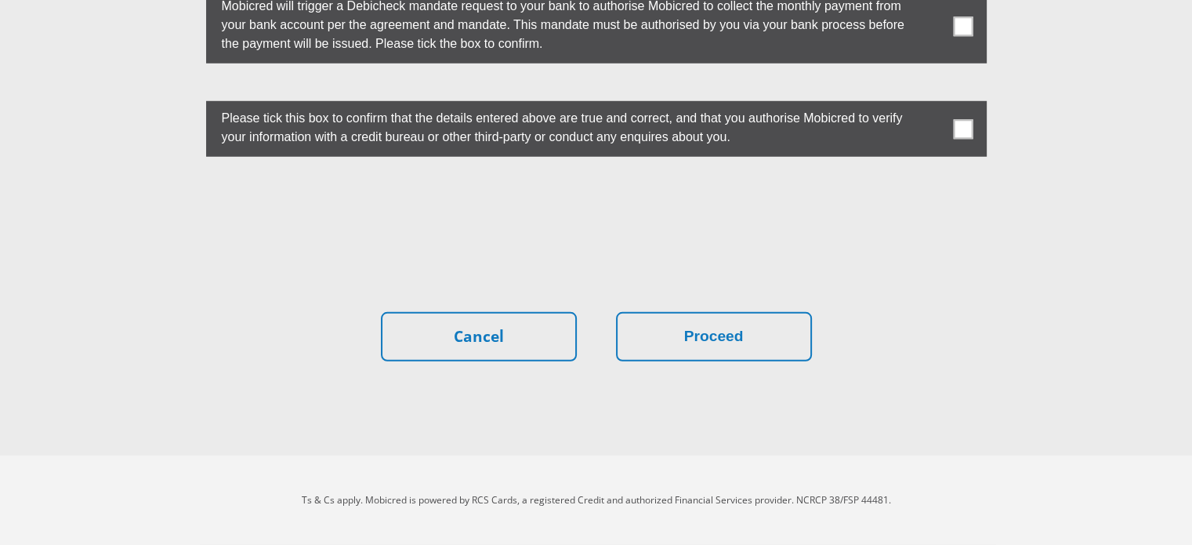
scroll to position [4589, 0]
type input "0661457882"
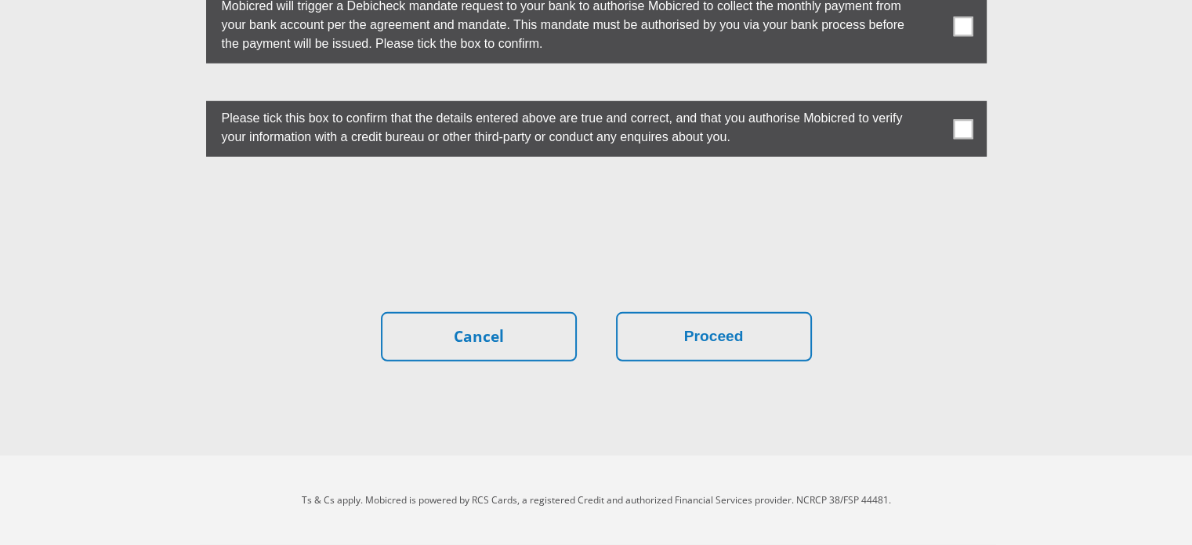
type input "2074155286"
paste input "470010"
type input "470010"
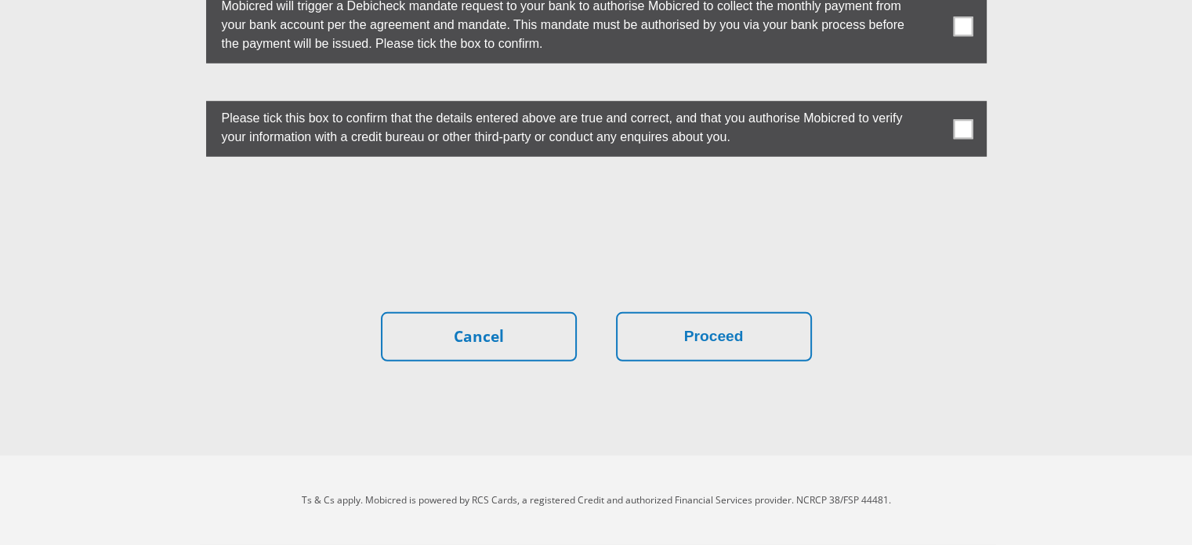
type input "CAPITEC BANK LIMITED"
type input "CAPITEC BANK CPC"
select select "1"
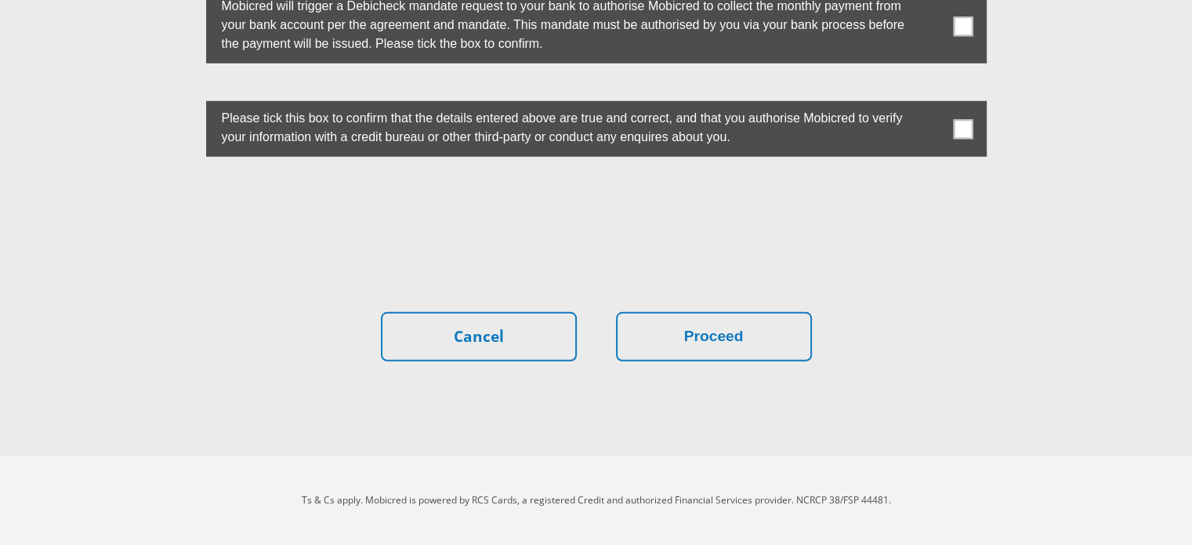
select select "SAV"
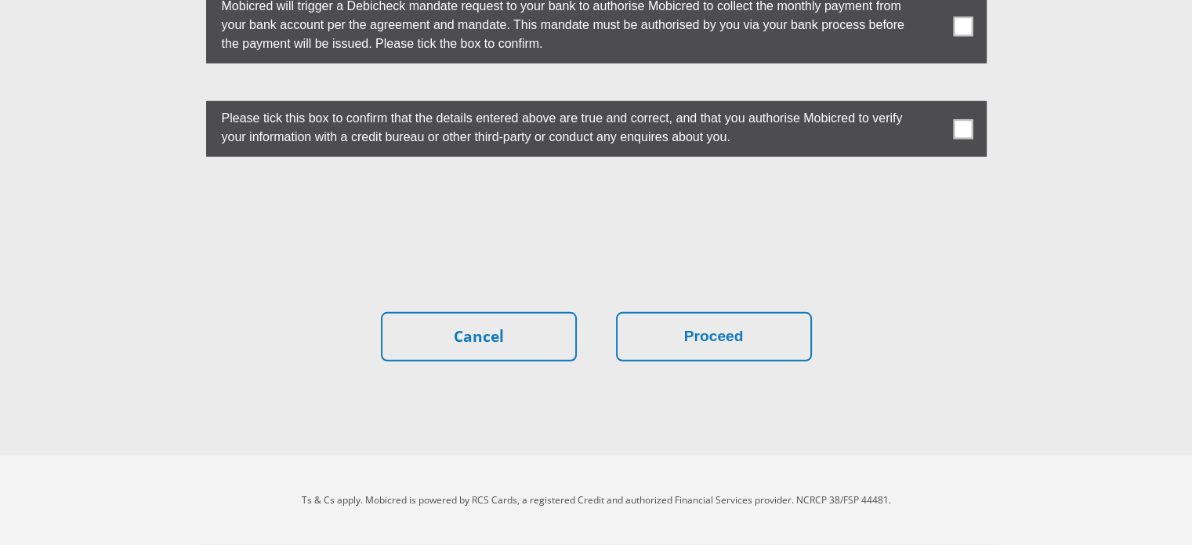
click at [953, 36] on span at bounding box center [963, 26] width 20 height 20
click at [953, 139] on span at bounding box center [963, 129] width 20 height 20
click at [932, 105] on input "checkbox" at bounding box center [932, 105] width 0 height 0
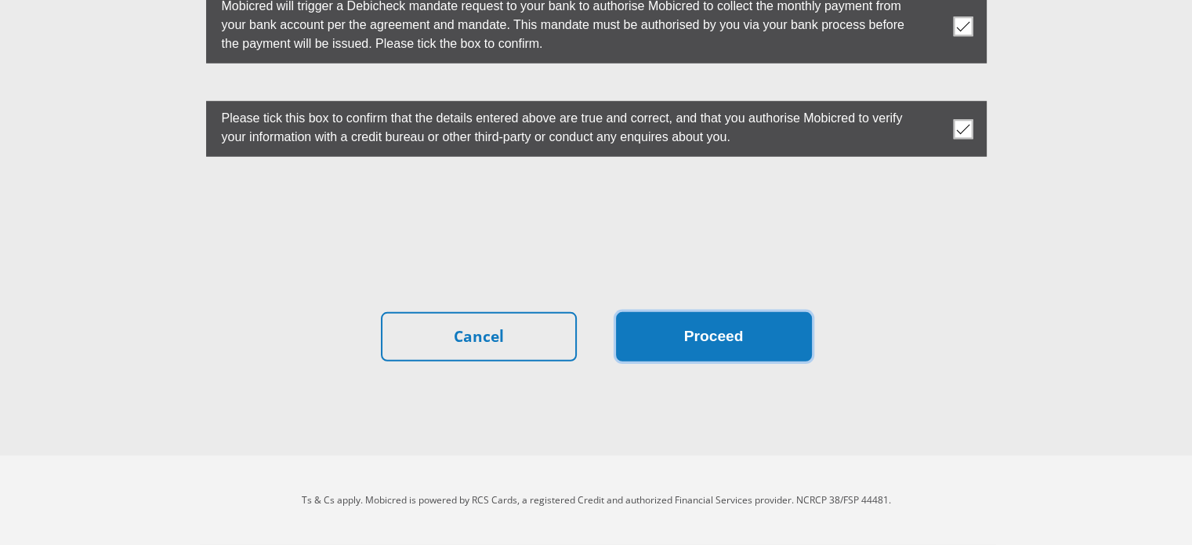
click at [674, 361] on button "Proceed" at bounding box center [714, 336] width 196 height 49
click at [721, 361] on button "Proceed" at bounding box center [714, 336] width 196 height 49
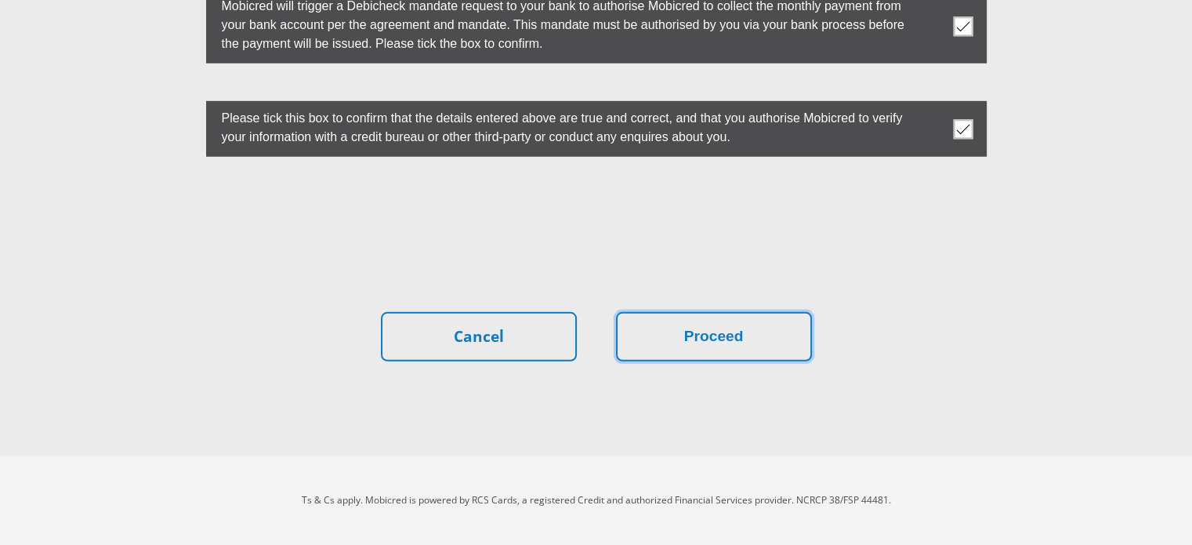
scroll to position [6707, 0]
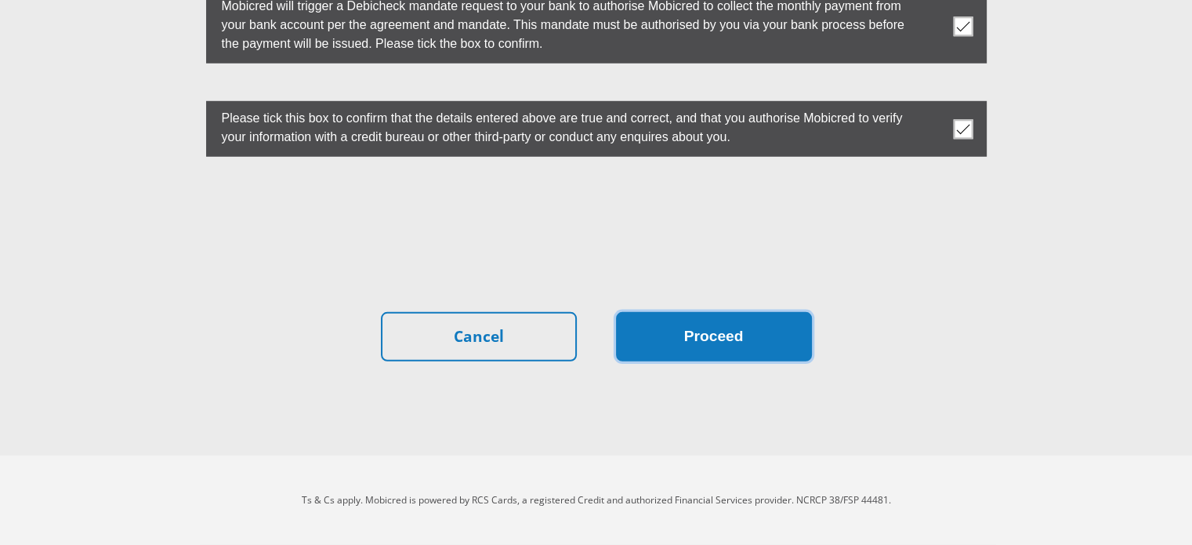
click at [738, 312] on button "Proceed" at bounding box center [714, 336] width 196 height 49
click at [713, 312] on button "Proceed" at bounding box center [714, 336] width 196 height 49
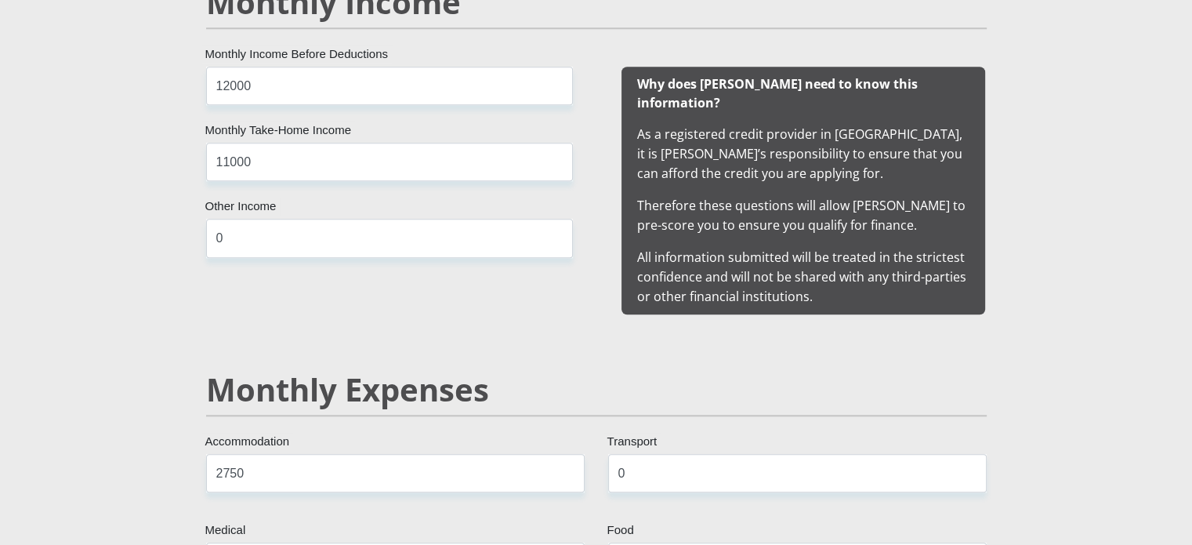
scroll to position [1518, 0]
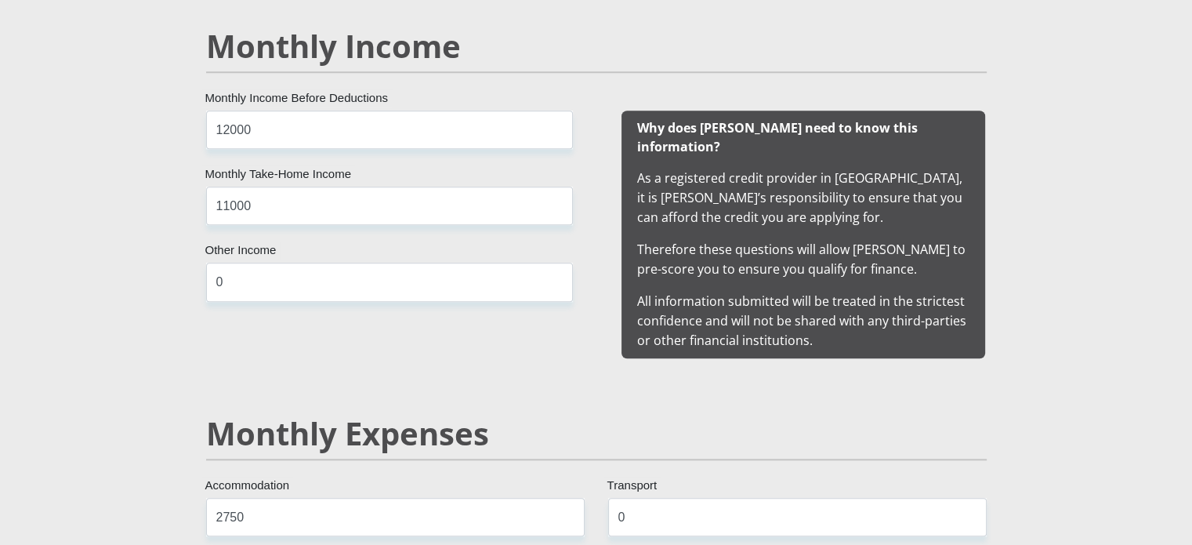
drag, startPoint x: 876, startPoint y: 239, endPoint x: 583, endPoint y: 266, distance: 294.4
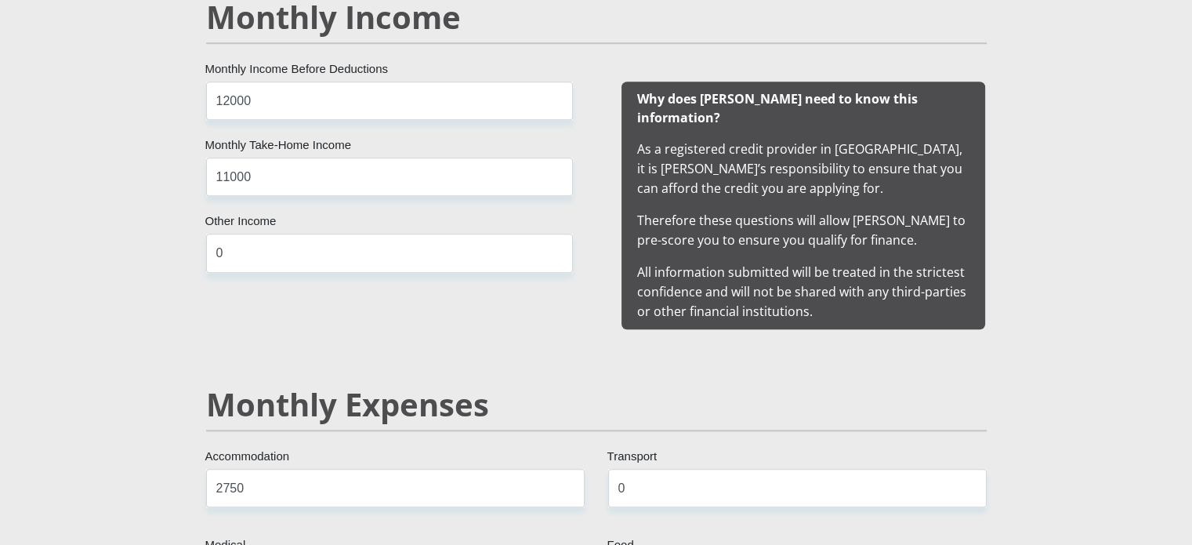
type input "[EMAIL_ADDRESS][DOMAIN_NAME]"
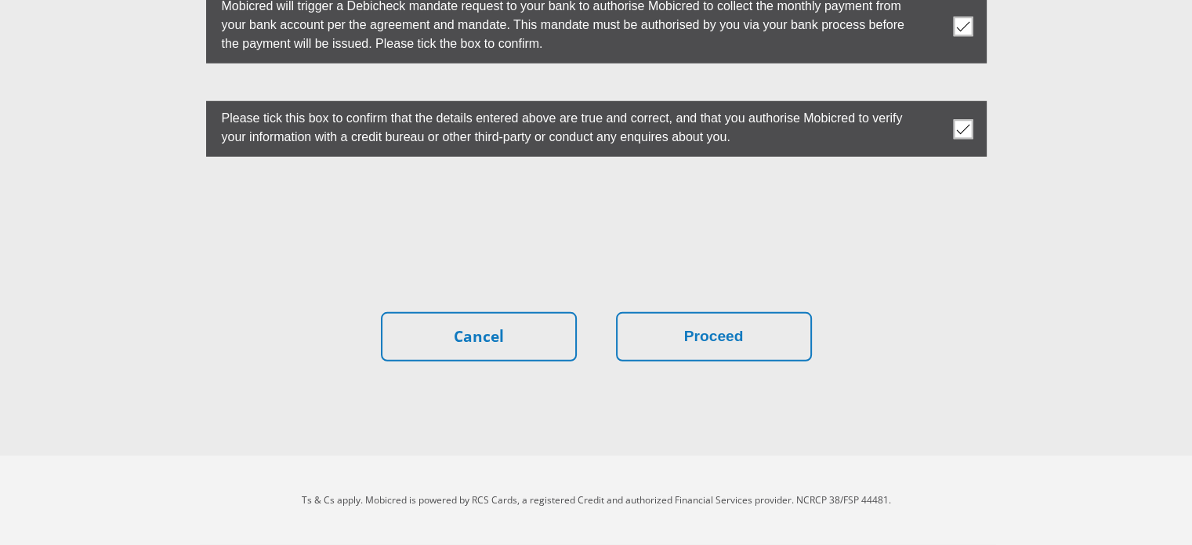
scroll to position [6569, 0]
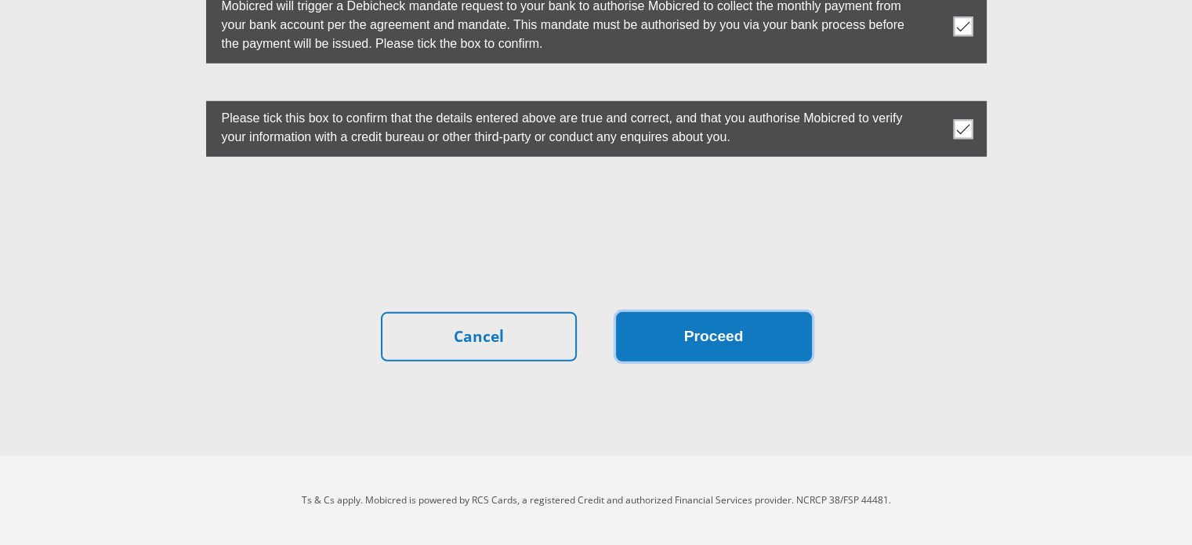
click at [755, 354] on button "Proceed" at bounding box center [714, 336] width 196 height 49
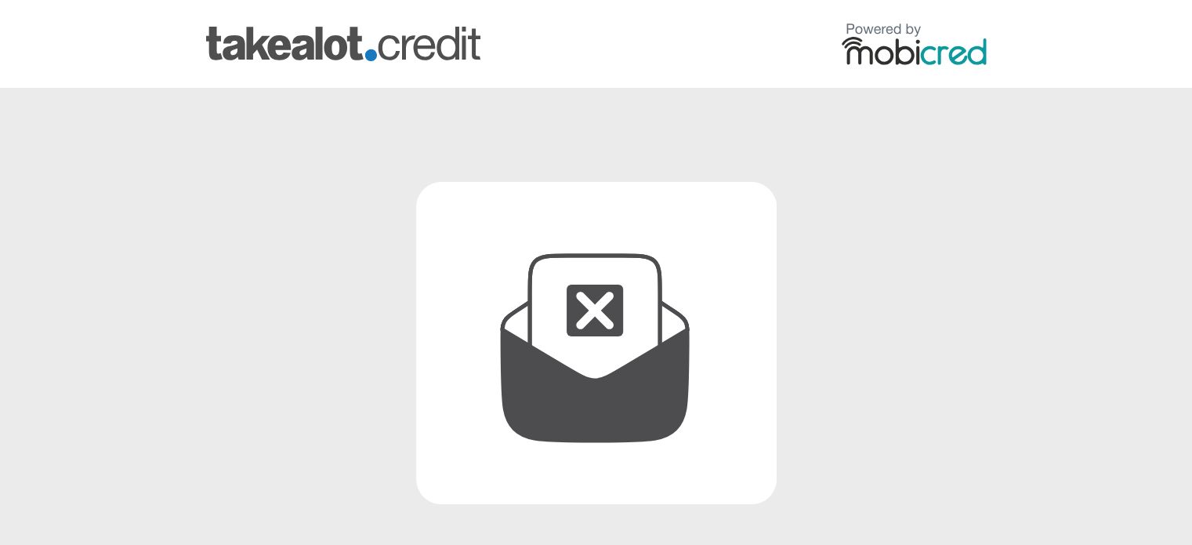
drag, startPoint x: 1191, startPoint y: 148, endPoint x: 1196, endPoint y: 186, distance: 37.9
click at [1191, 186] on html "Declined We appreciate your interest in applying with us. Unfortunately, your c…" at bounding box center [596, 420] width 1192 height 841
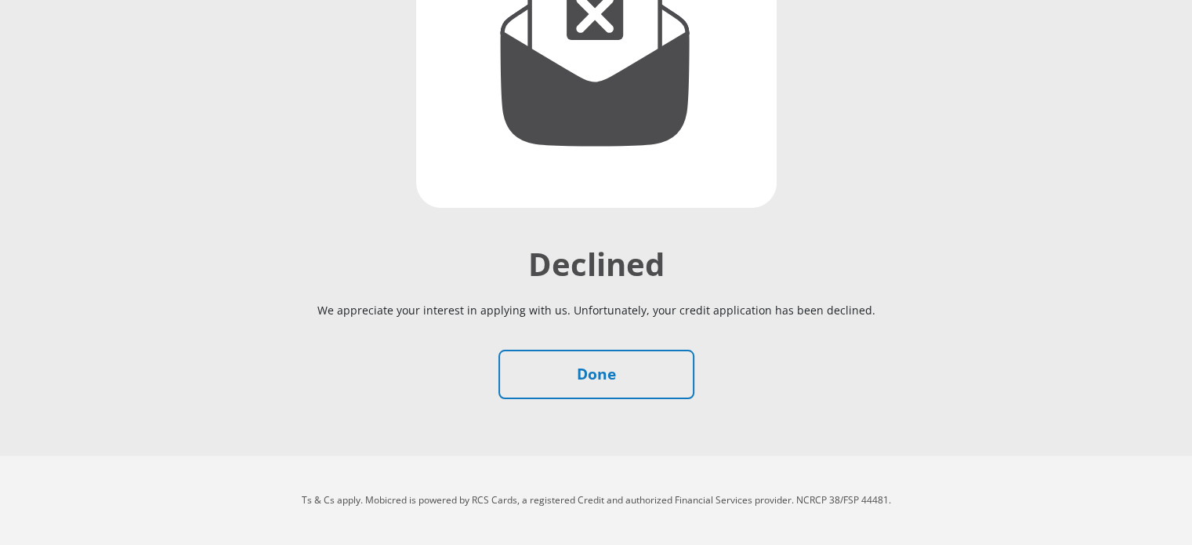
scroll to position [452, 0]
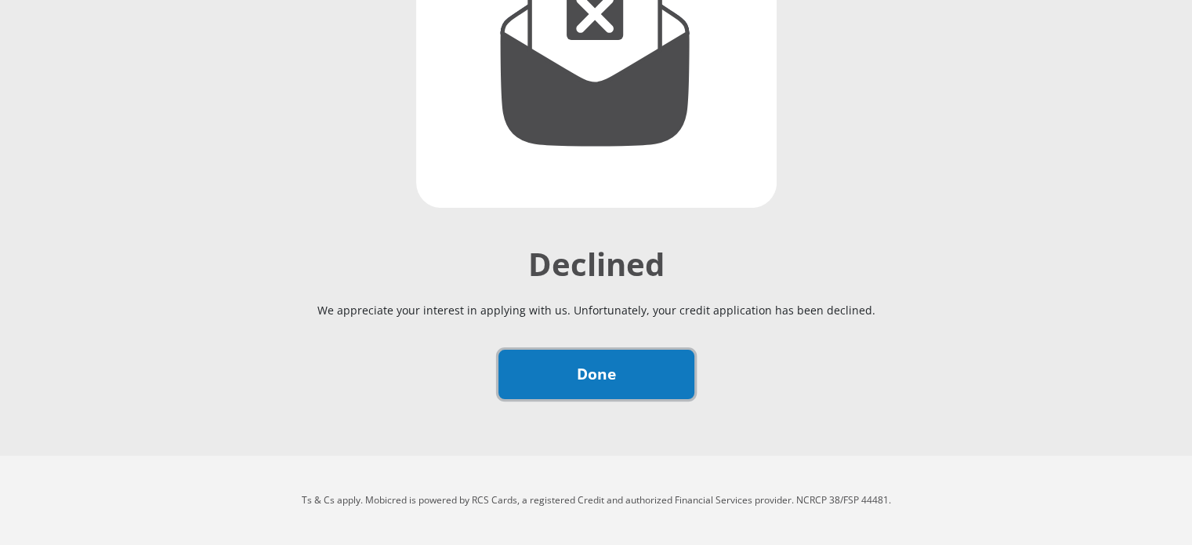
click at [662, 350] on link "Done" at bounding box center [597, 374] width 196 height 49
